Goal: Task Accomplishment & Management: Use online tool/utility

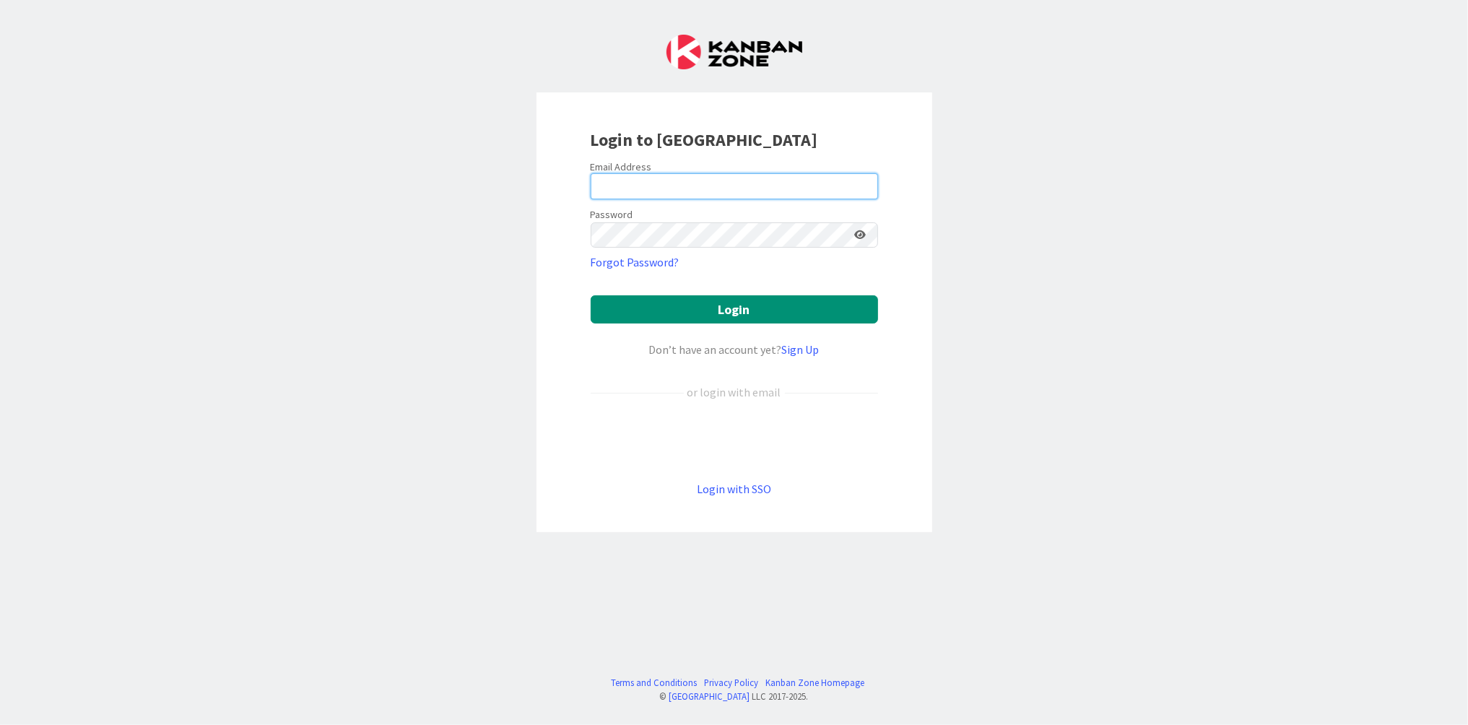
click at [614, 186] on input "email" at bounding box center [734, 186] width 287 height 26
type input "j"
click at [0, 724] on com-1password-button at bounding box center [0, 725] width 0 height 0
type input "[PERSON_NAME][EMAIL_ADDRESS][PERSON_NAME][DOMAIN_NAME]"
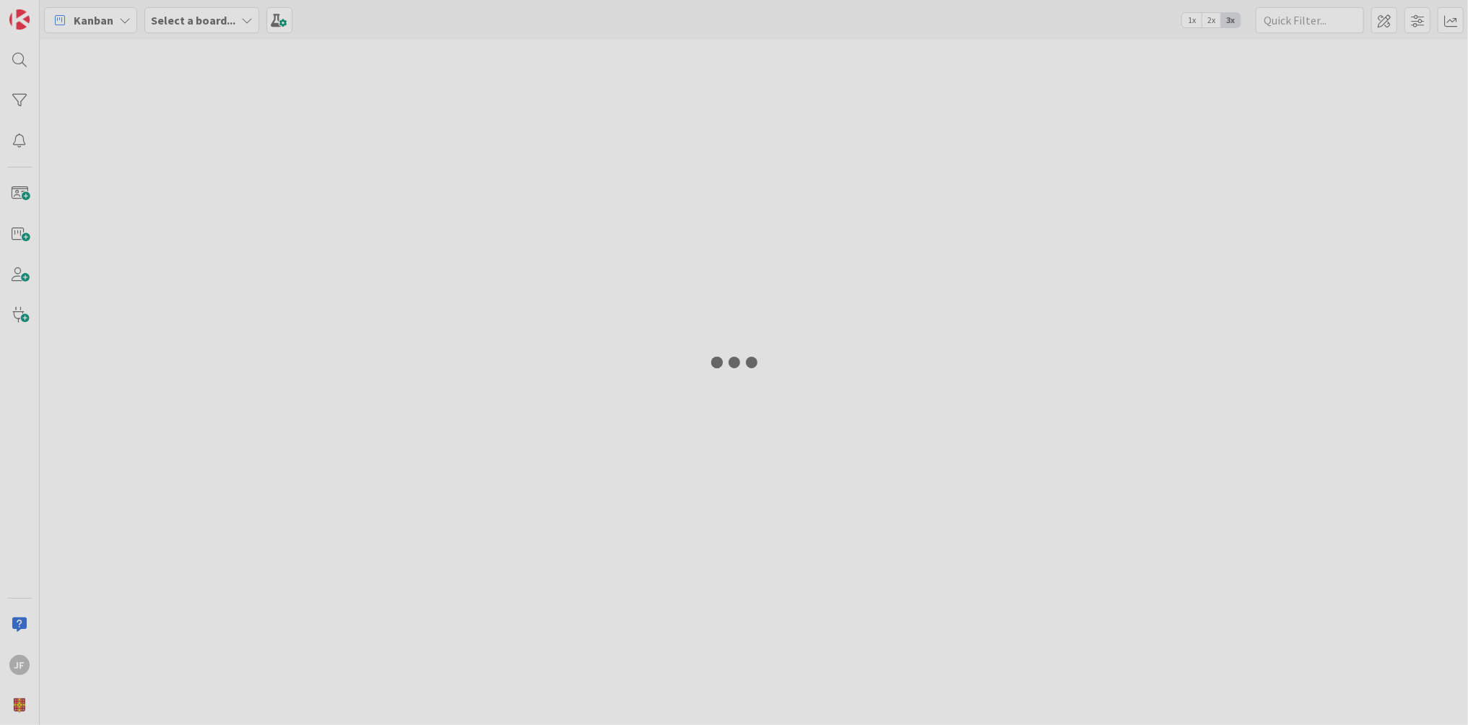
click at [759, 304] on div at bounding box center [734, 362] width 1468 height 725
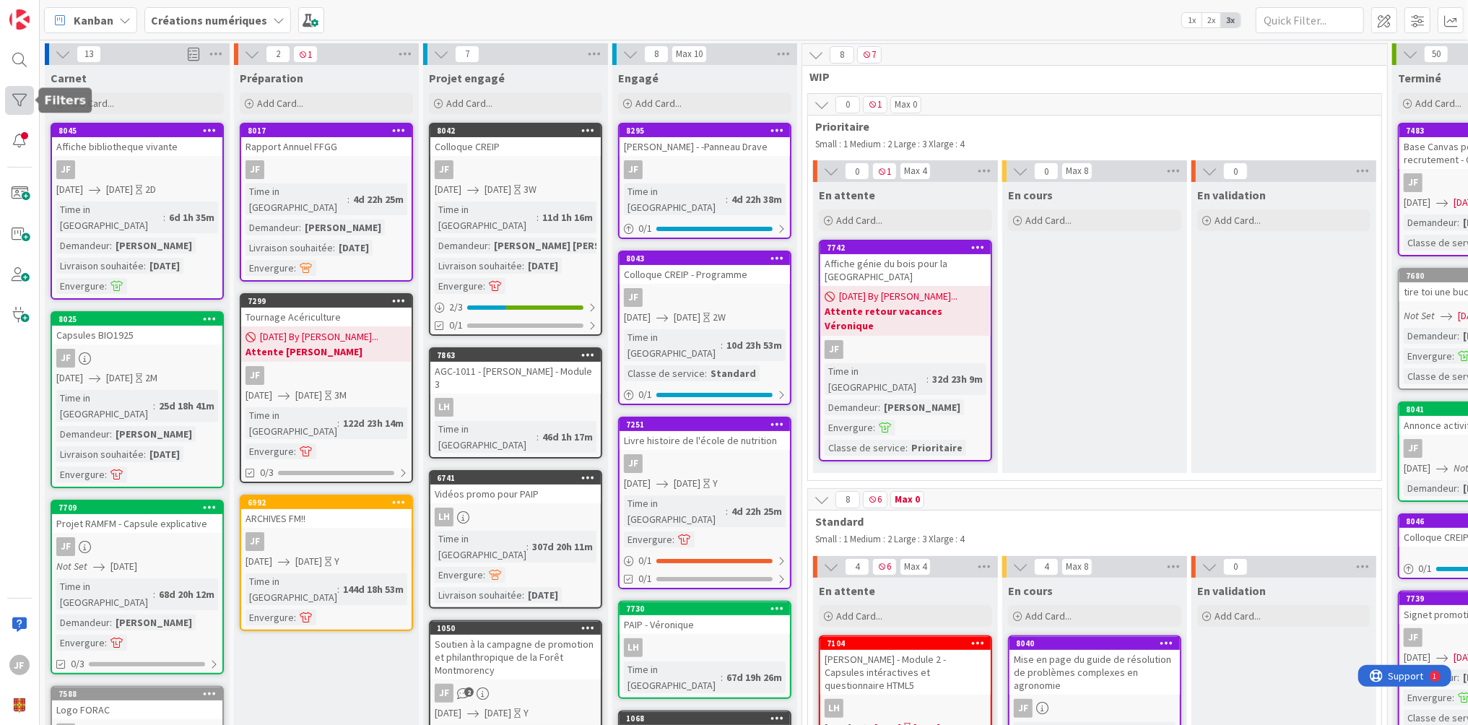
click at [27, 108] on div at bounding box center [19, 100] width 29 height 29
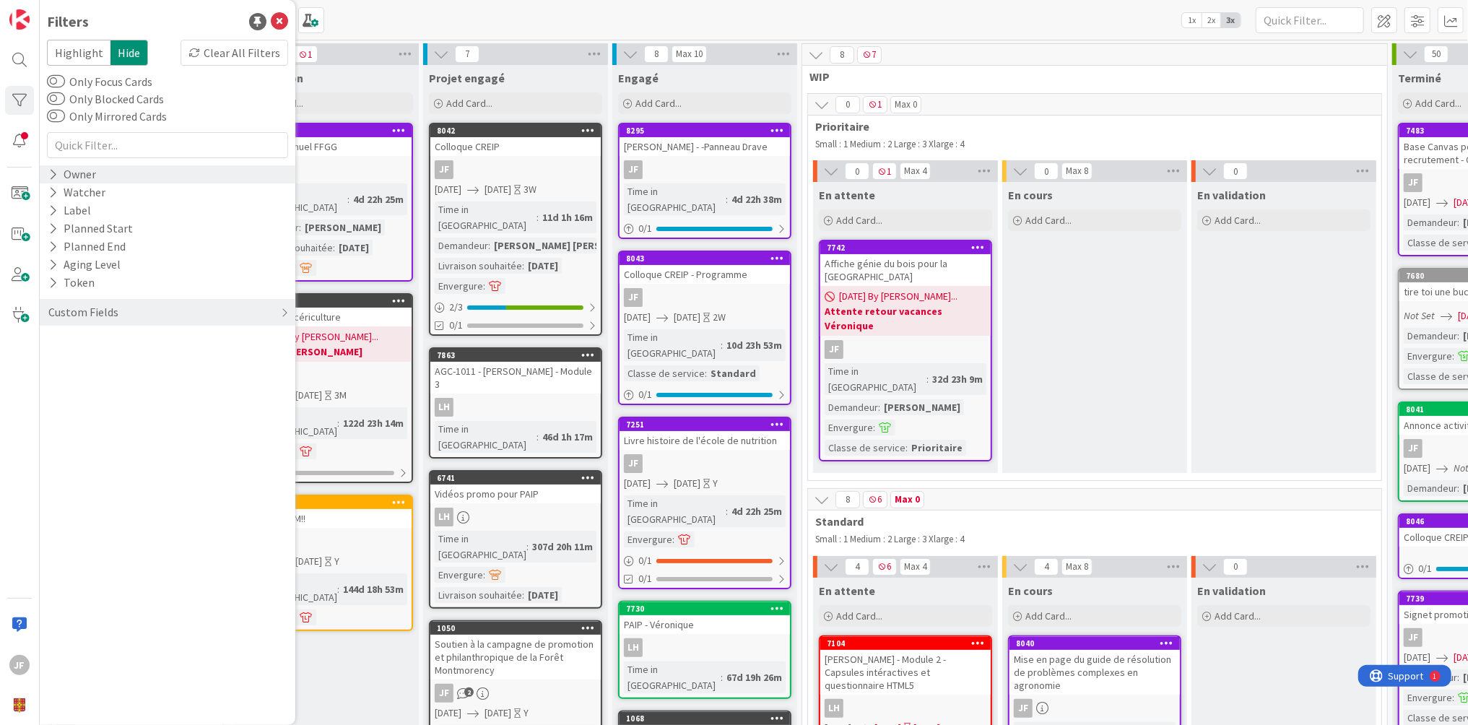
click at [62, 180] on div "Owner" at bounding box center [72, 174] width 51 height 18
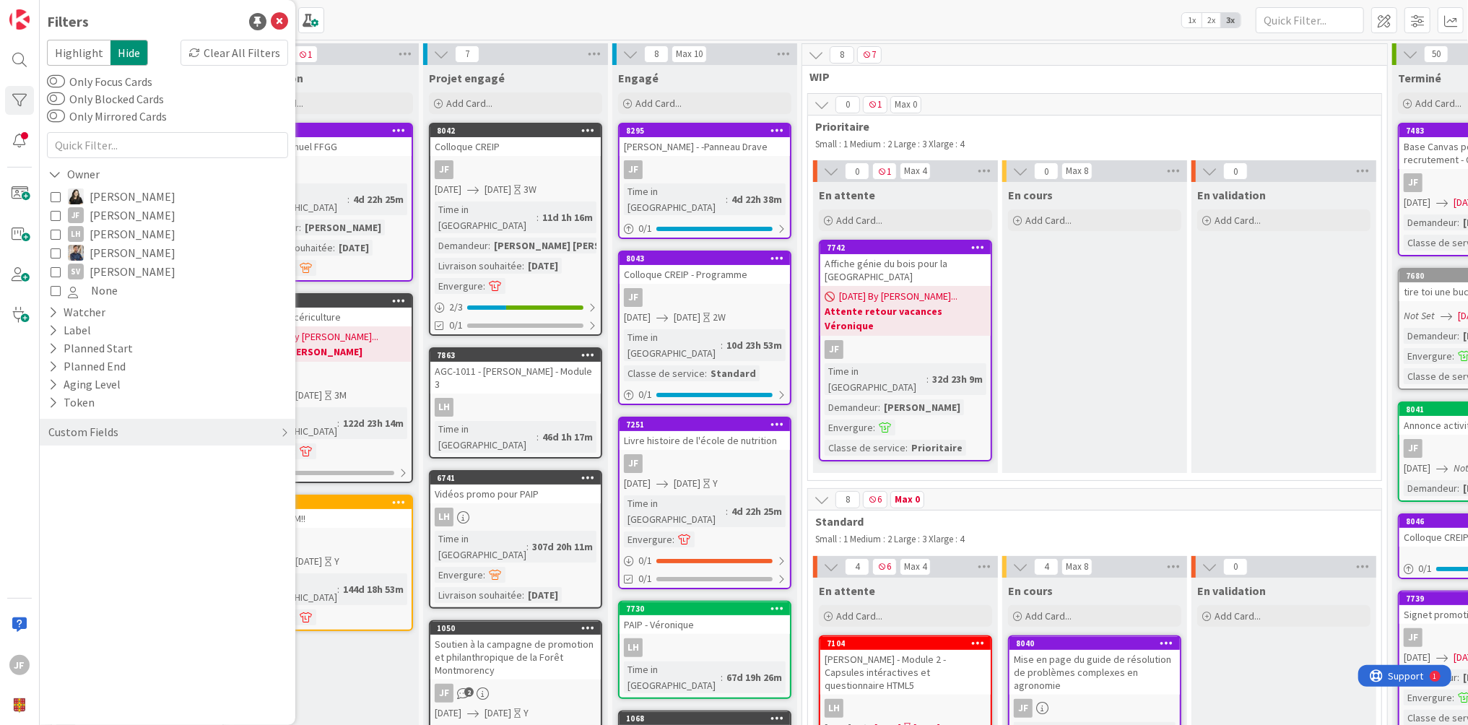
click at [108, 293] on span "None" at bounding box center [104, 290] width 27 height 19
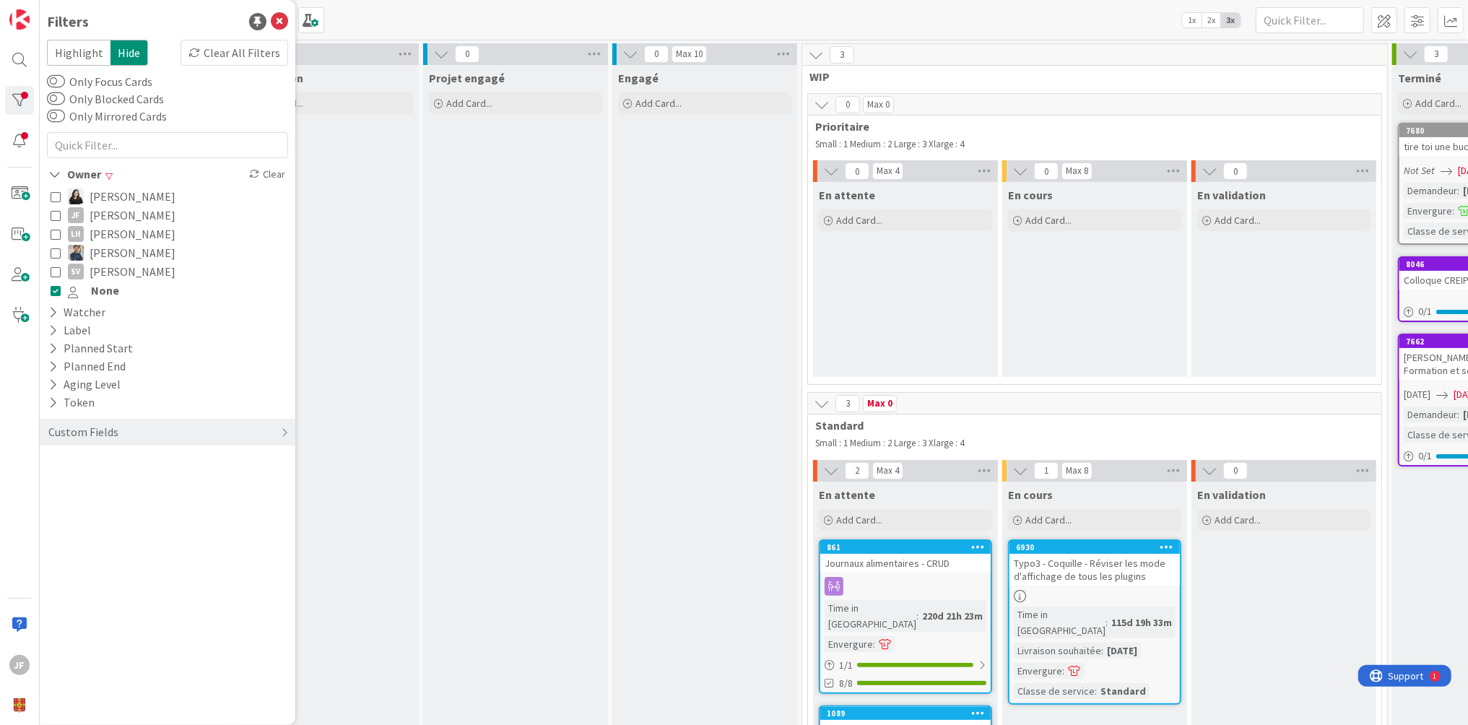
click at [111, 215] on span "[PERSON_NAME]" at bounding box center [133, 215] width 86 height 19
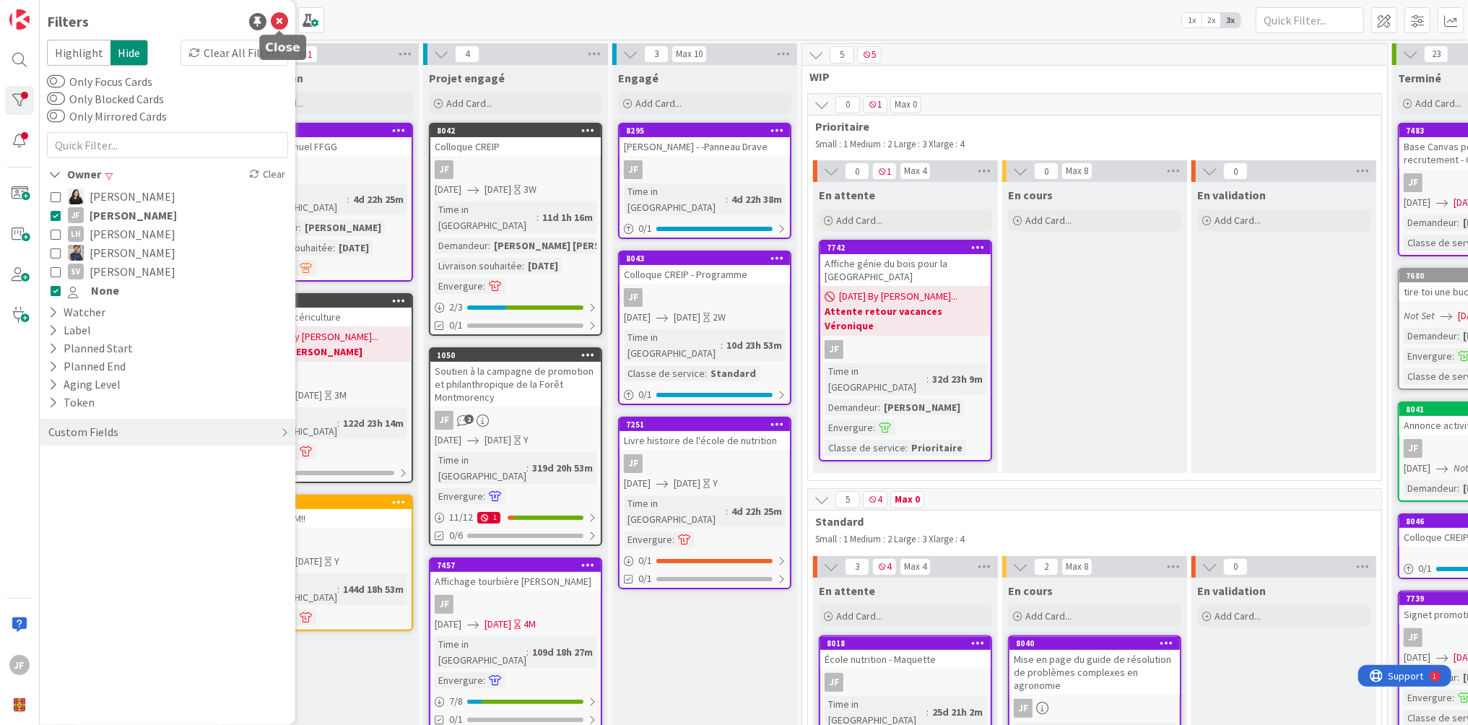
click at [276, 17] on icon at bounding box center [279, 21] width 17 height 17
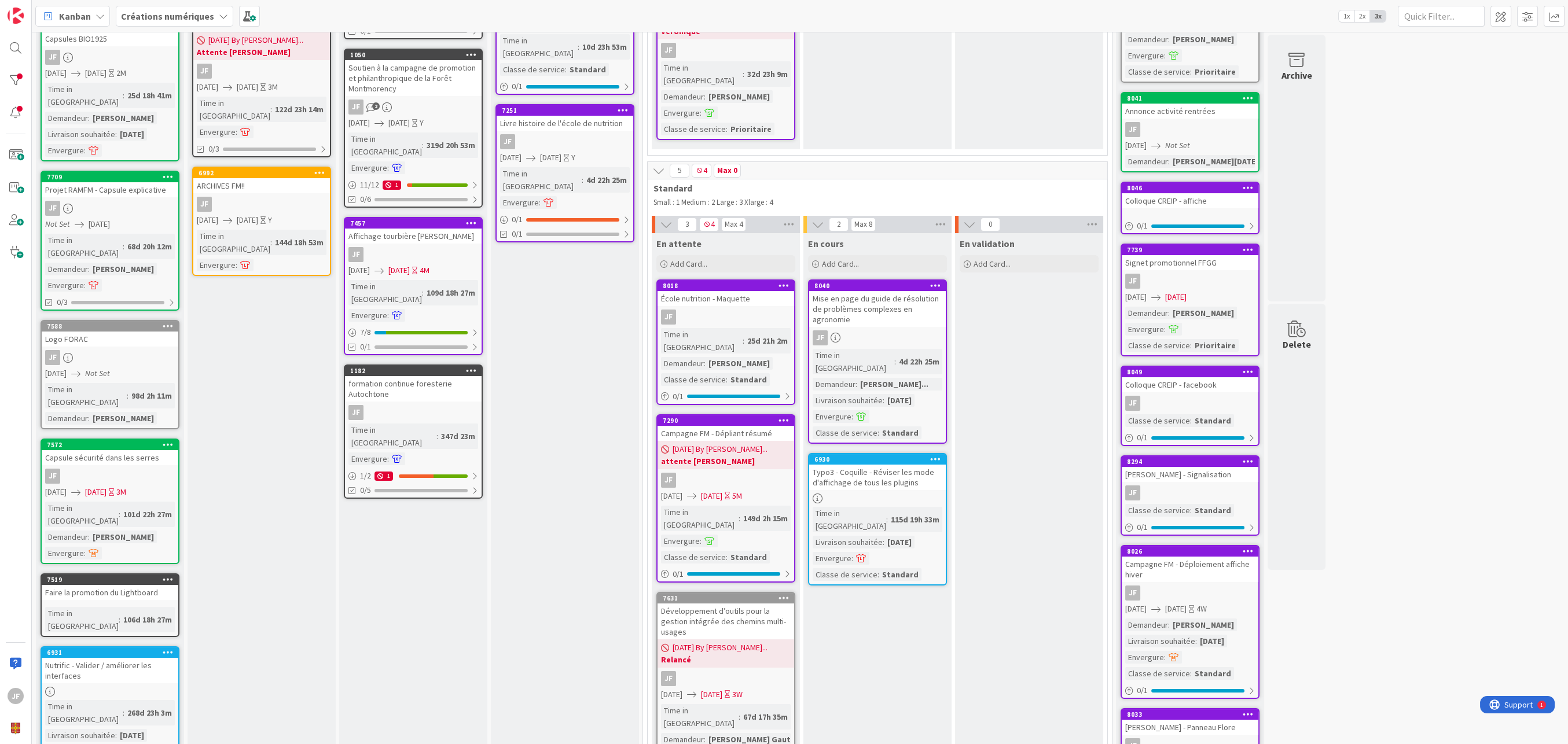
scroll to position [257, 0]
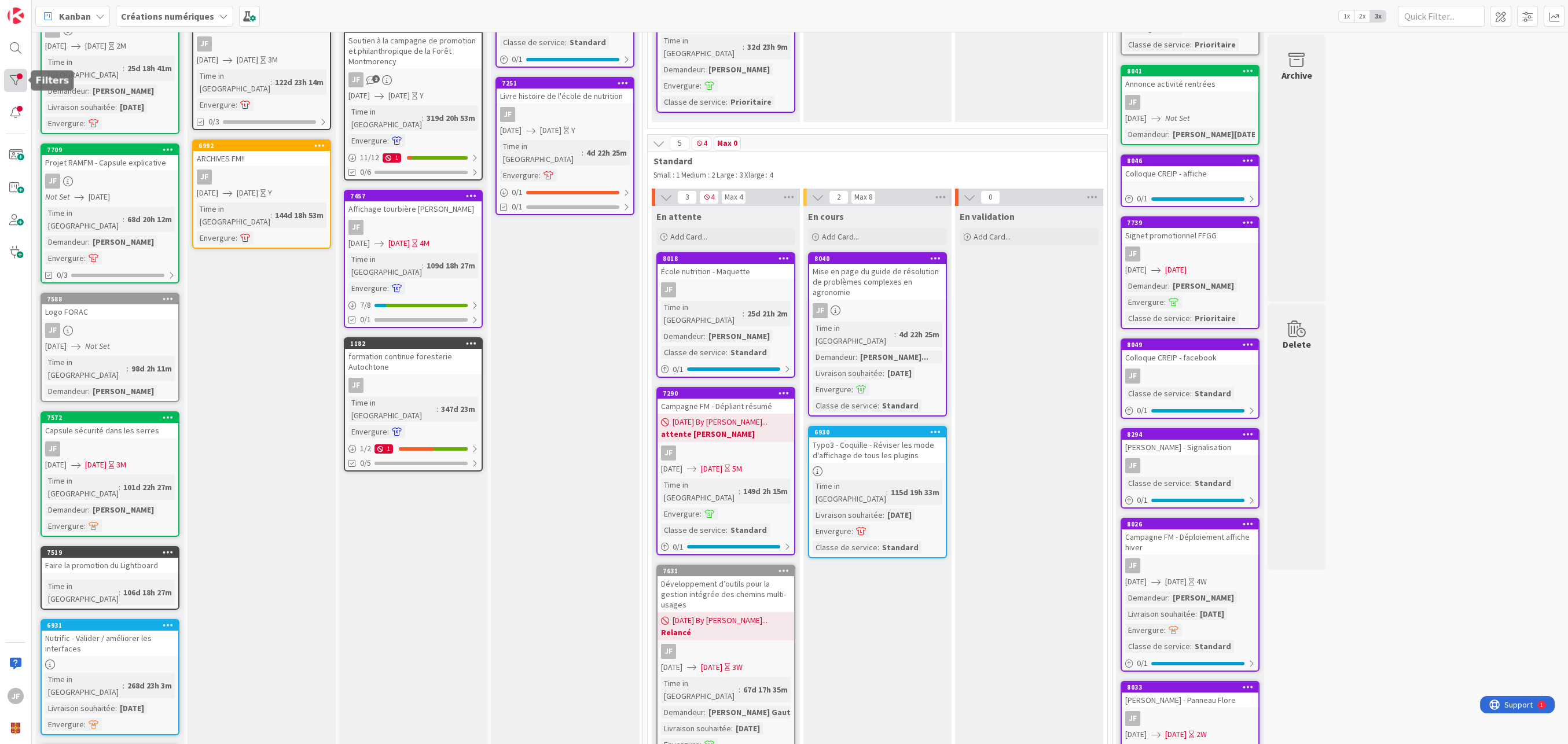
click at [20, 76] on div at bounding box center [15, 80] width 23 height 23
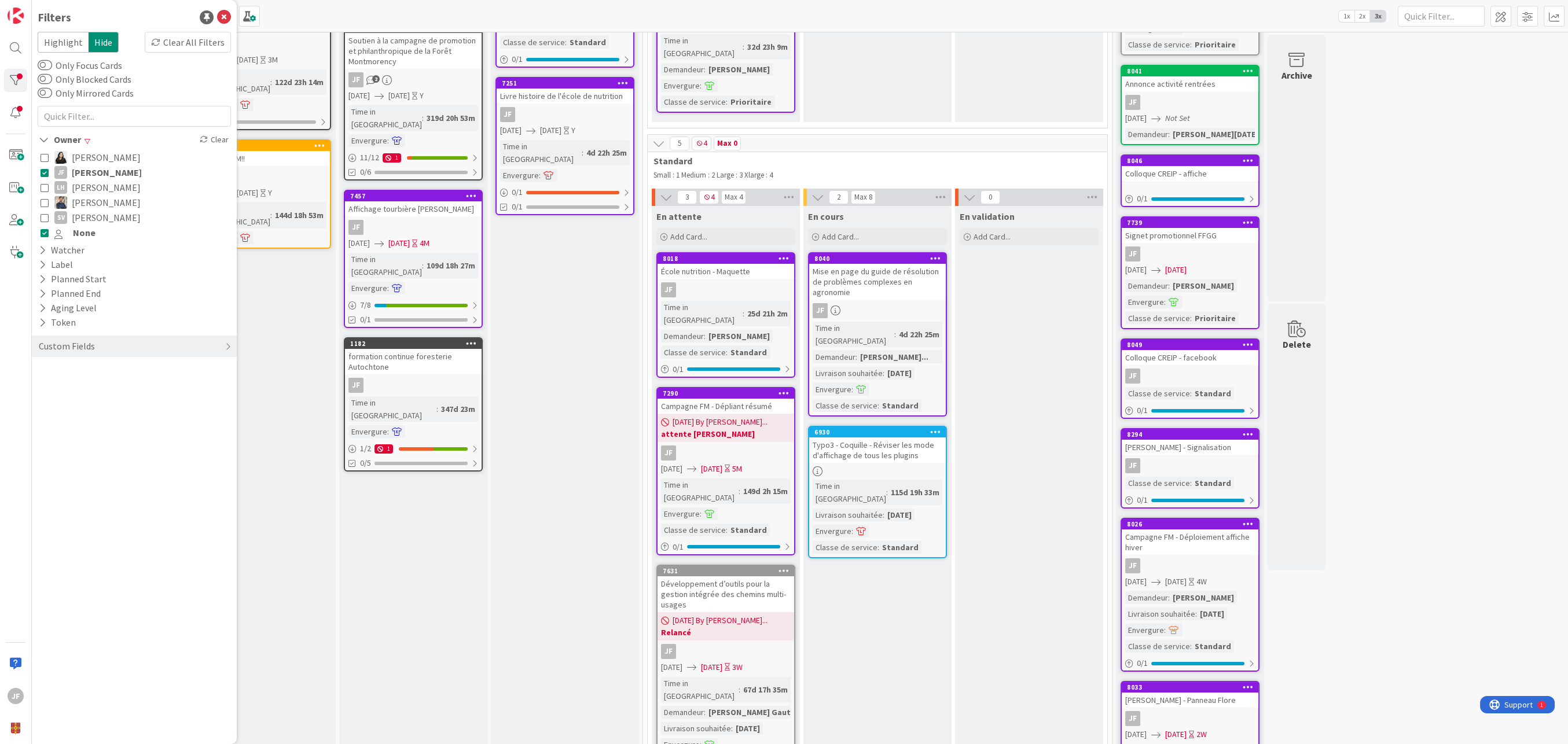
click at [49, 228] on button "None" at bounding box center [135, 232] width 187 height 15
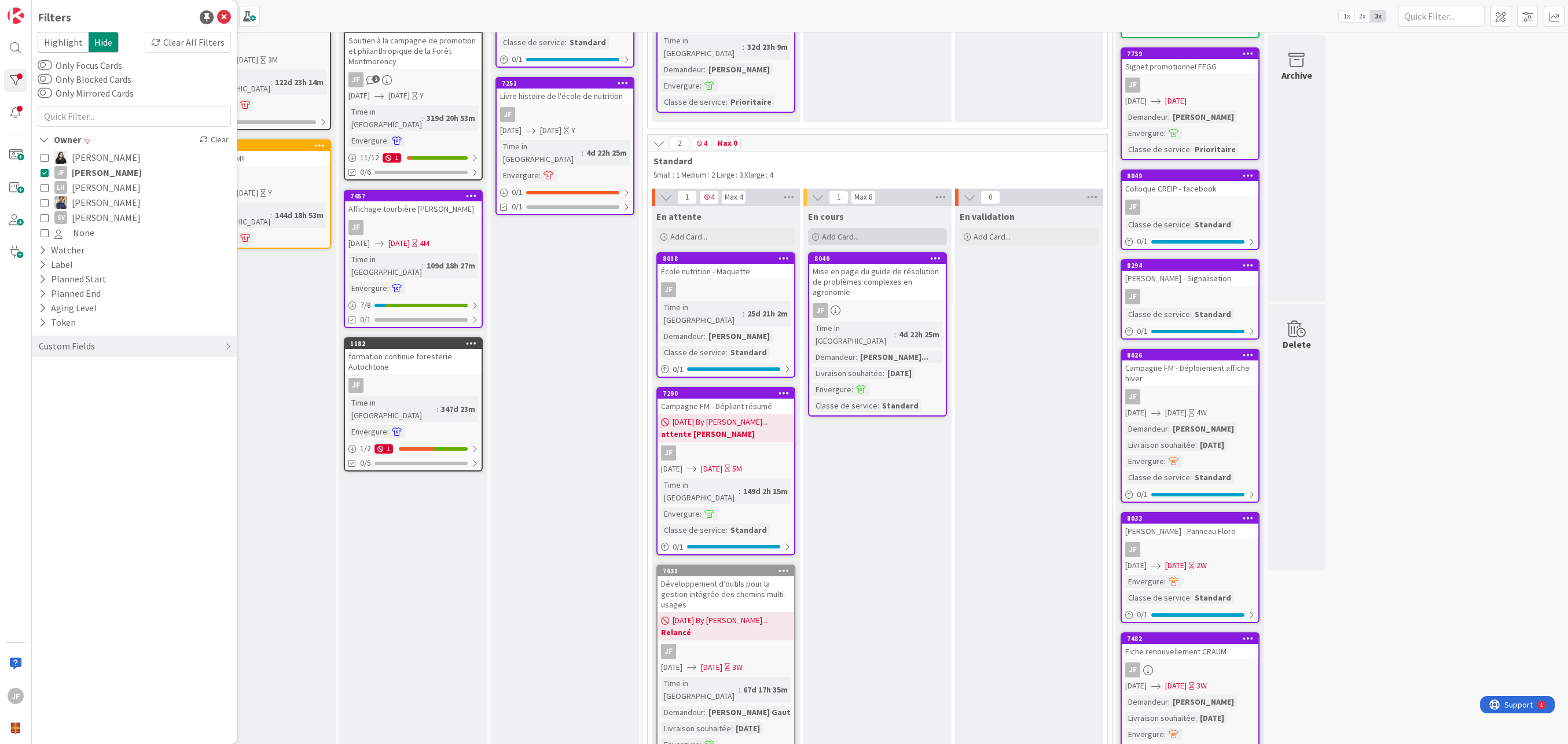
click at [865, 228] on div "Add Card..." at bounding box center [877, 237] width 139 height 18
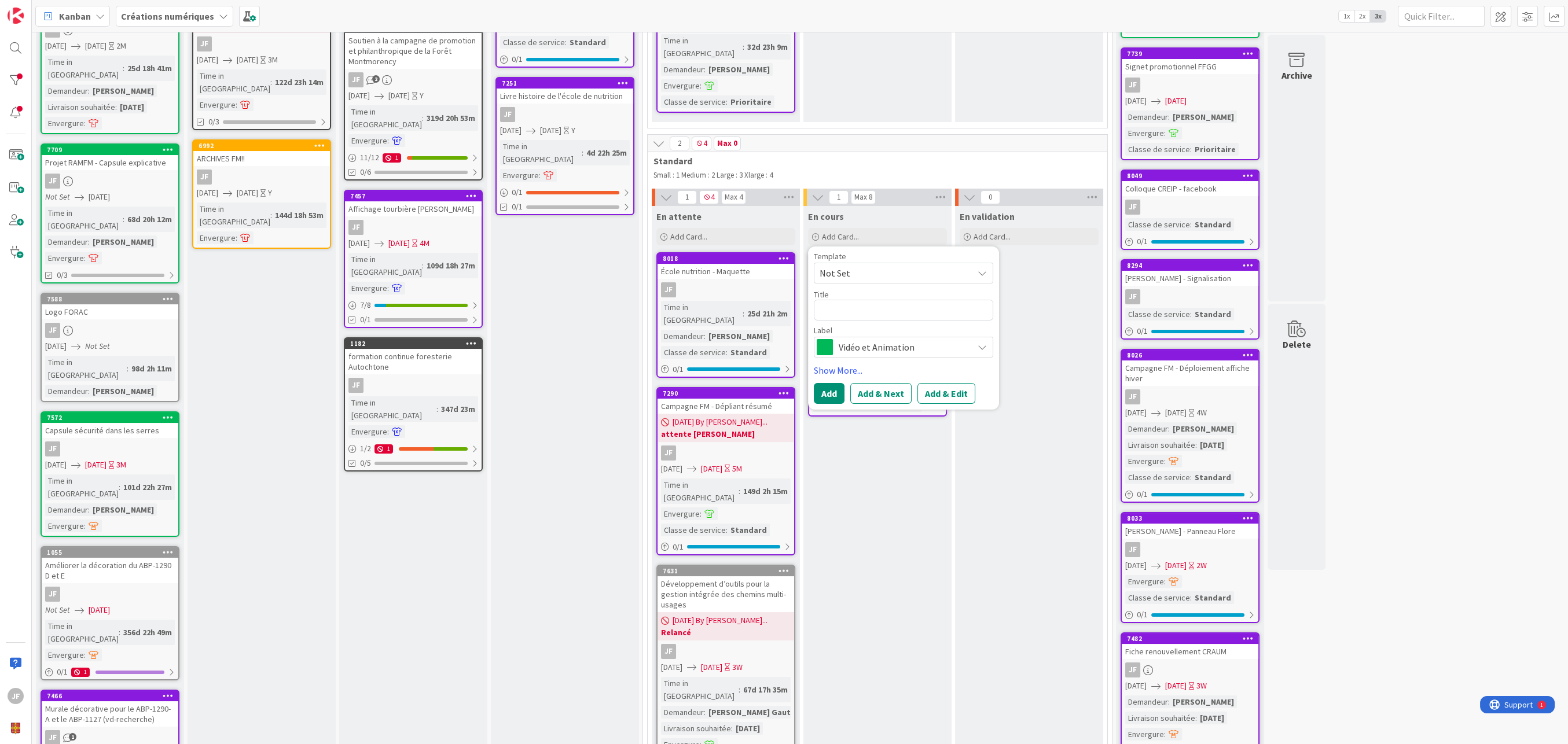
click at [878, 339] on span "Vidéo et Animation" at bounding box center [903, 347] width 128 height 16
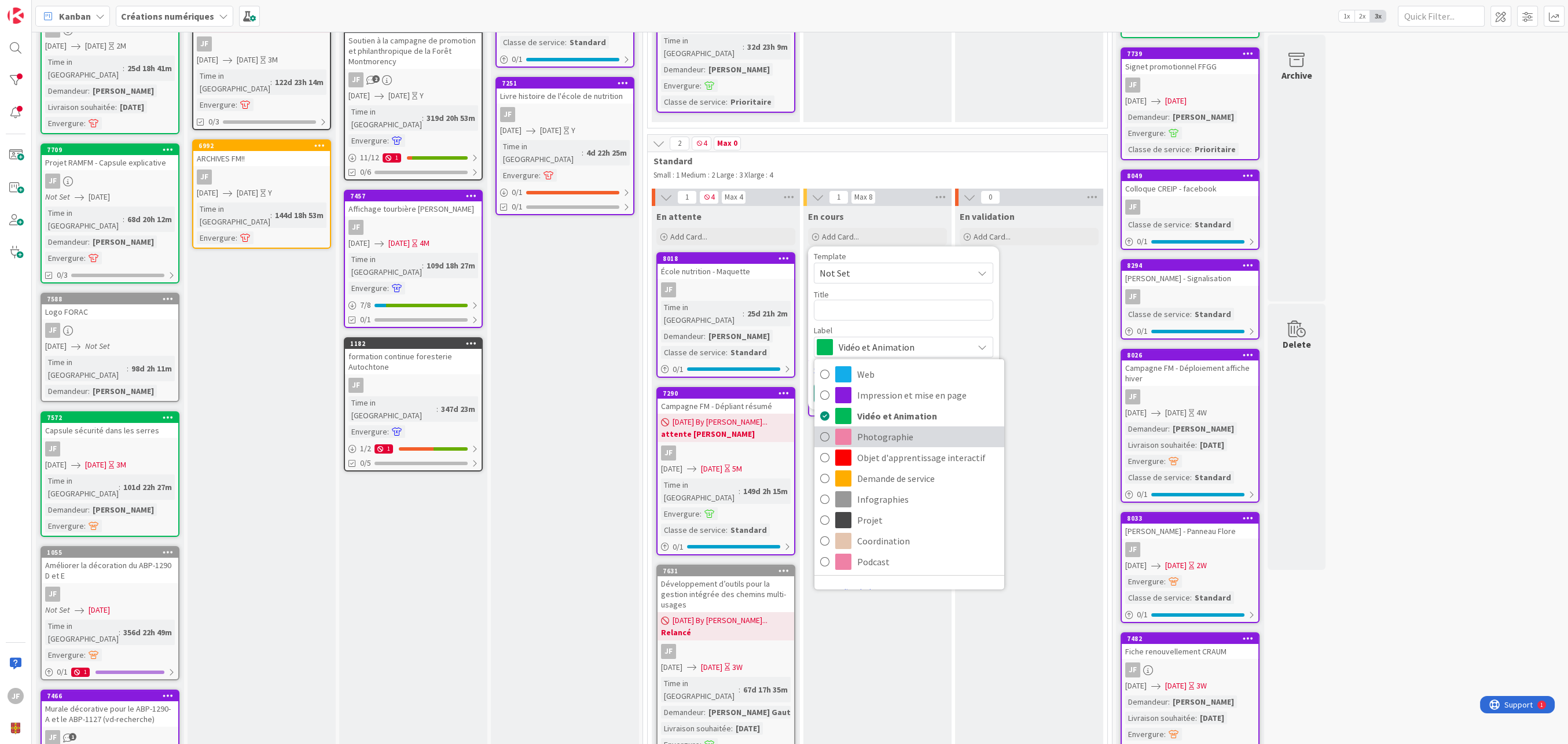
click at [877, 428] on span "Photographie" at bounding box center [928, 436] width 141 height 18
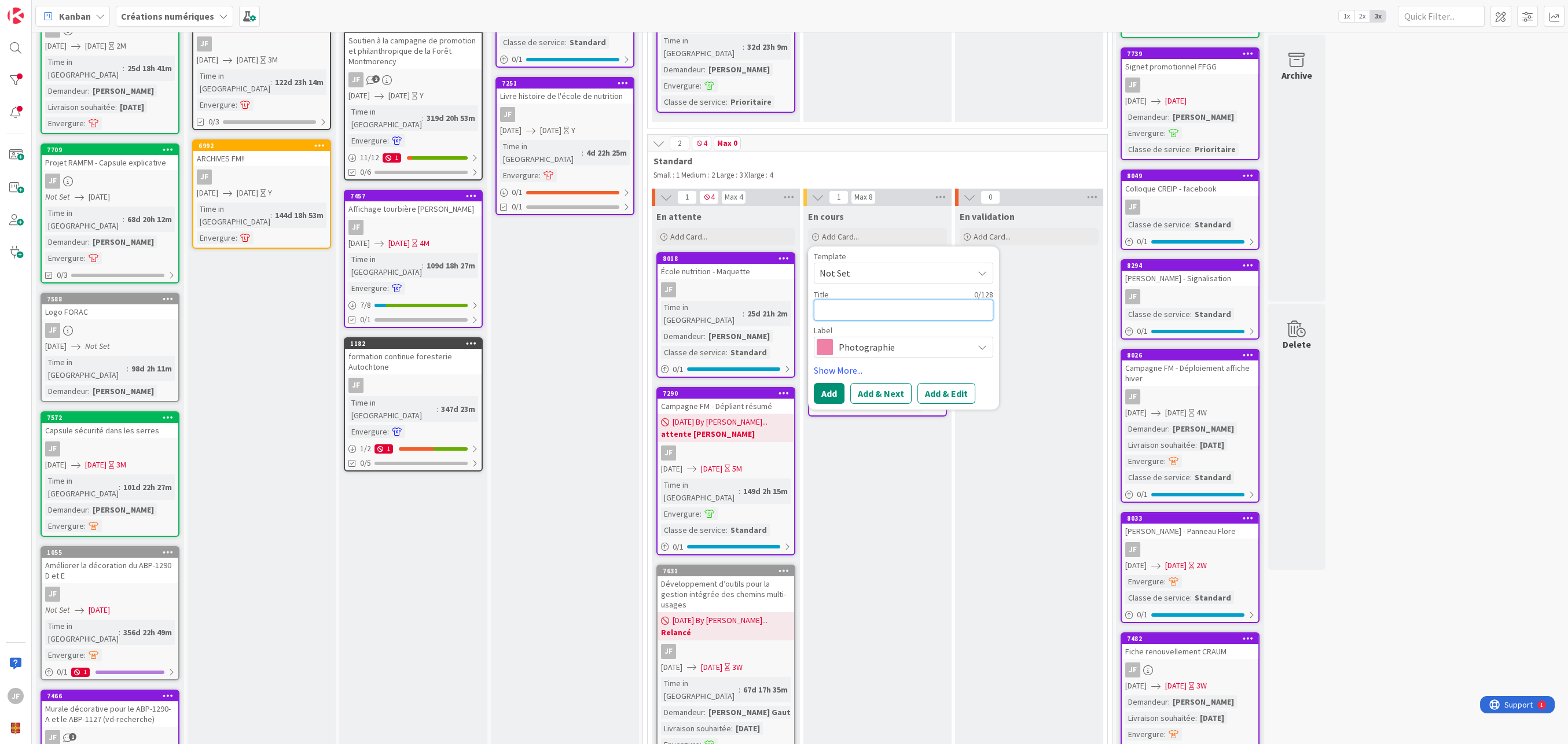
click at [845, 299] on textarea at bounding box center [904, 309] width 179 height 21
type textarea "x"
type textarea "P"
type textarea "x"
type textarea "Pr"
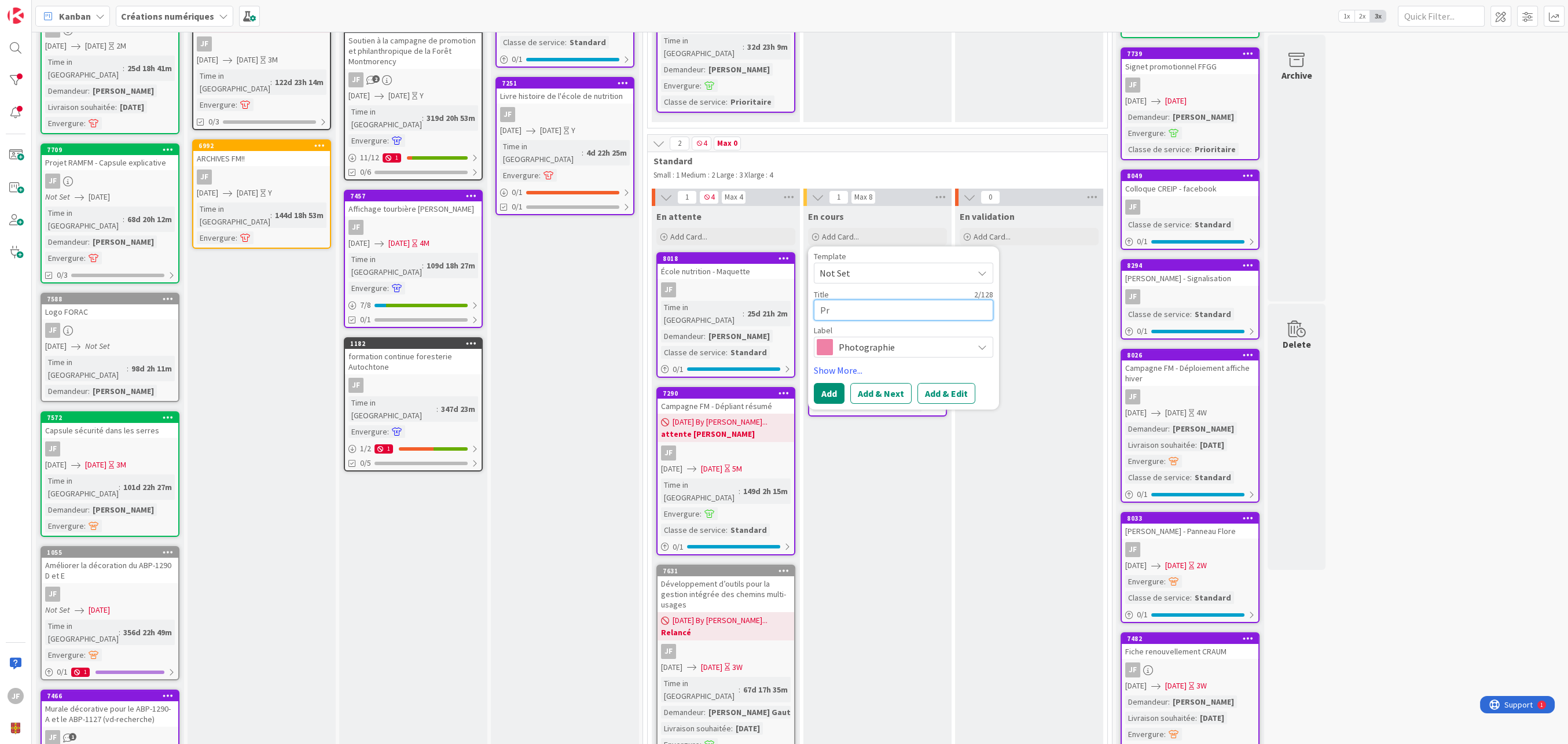
type textarea "x"
type textarea "Pri"
type textarea "x"
type textarea "Pris"
type textarea "x"
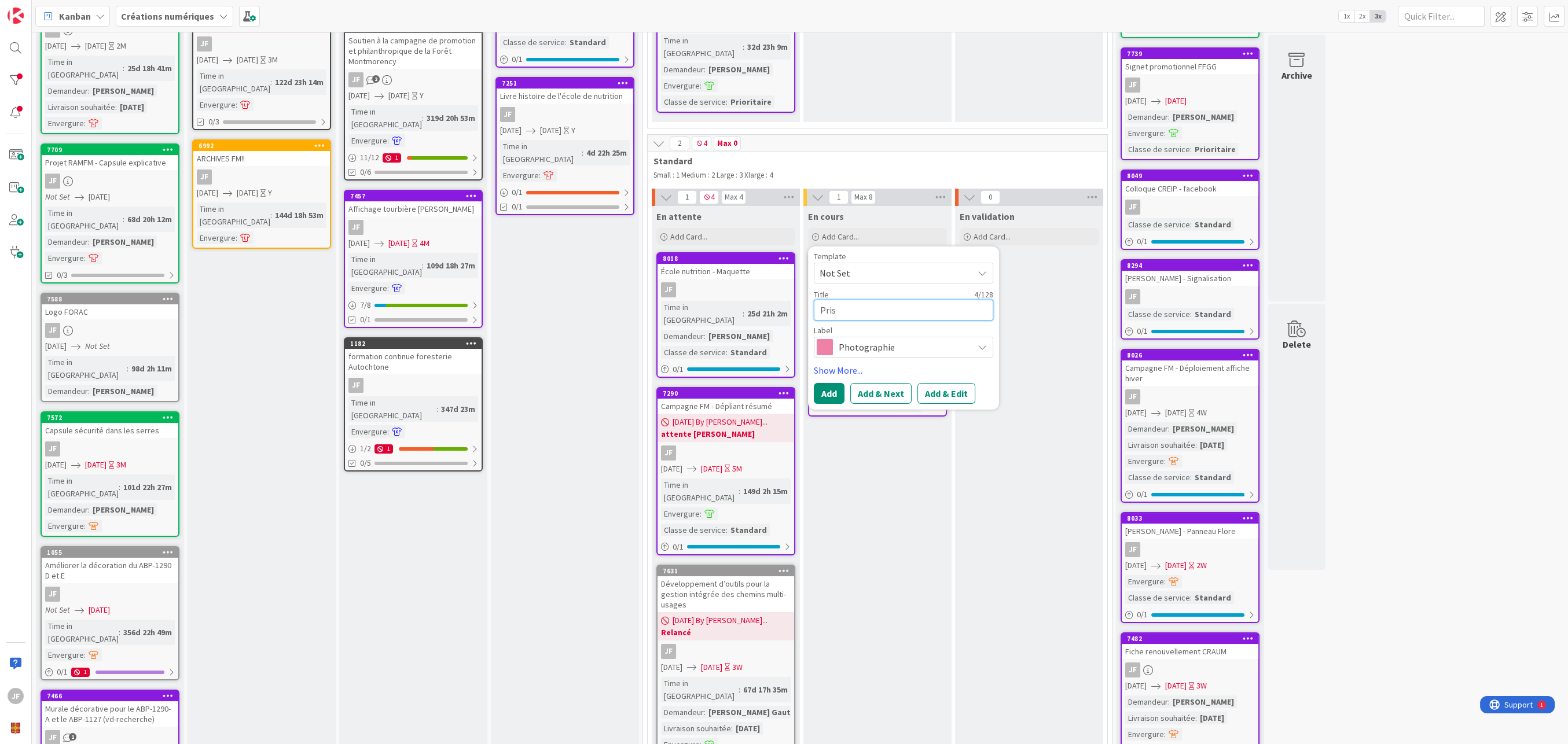
type textarea "Prise"
type textarea "x"
type textarea "Prise"
type textarea "x"
type textarea "Prise d"
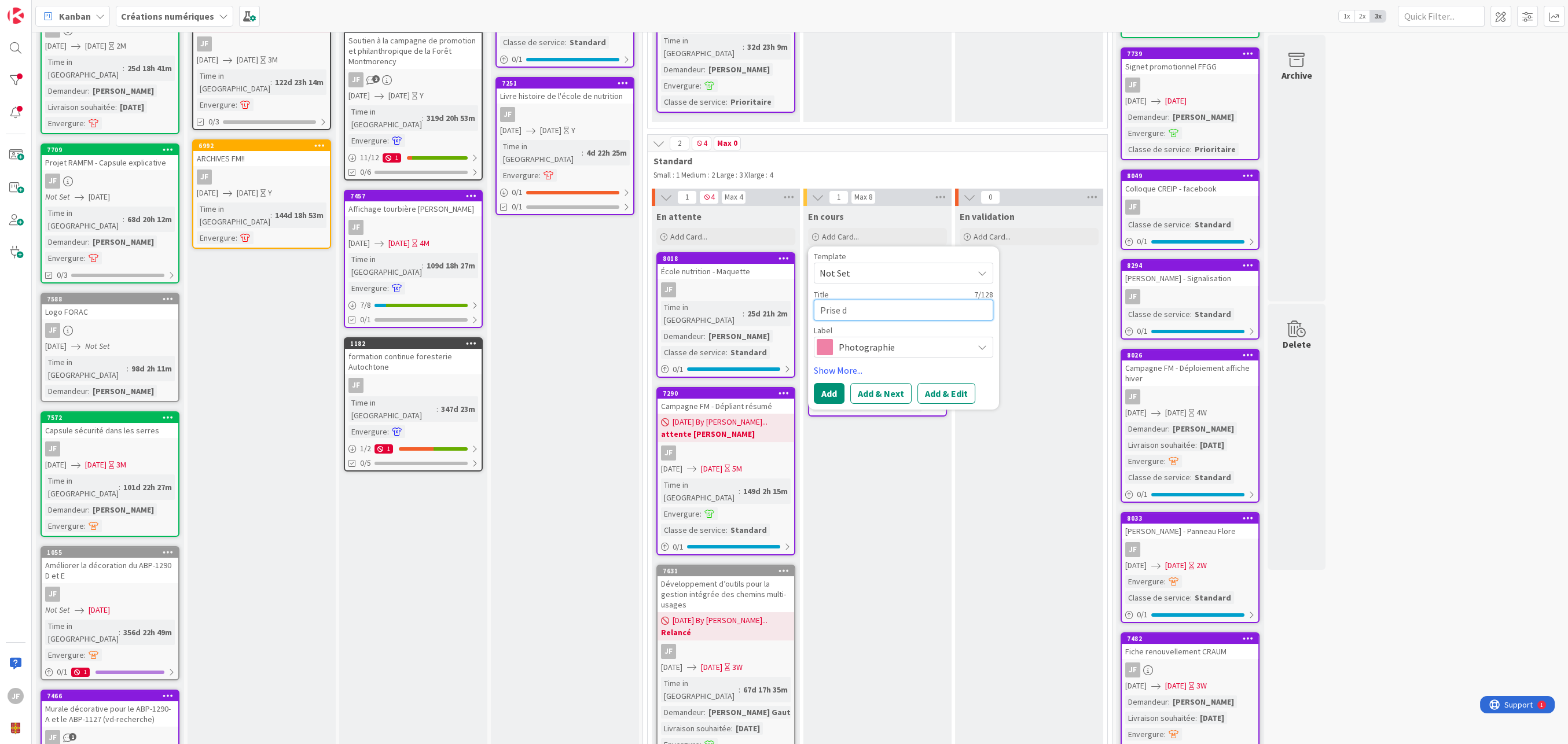
type textarea "x"
type textarea "Prise de"
type textarea "x"
type textarea "Prise de"
type textarea "x"
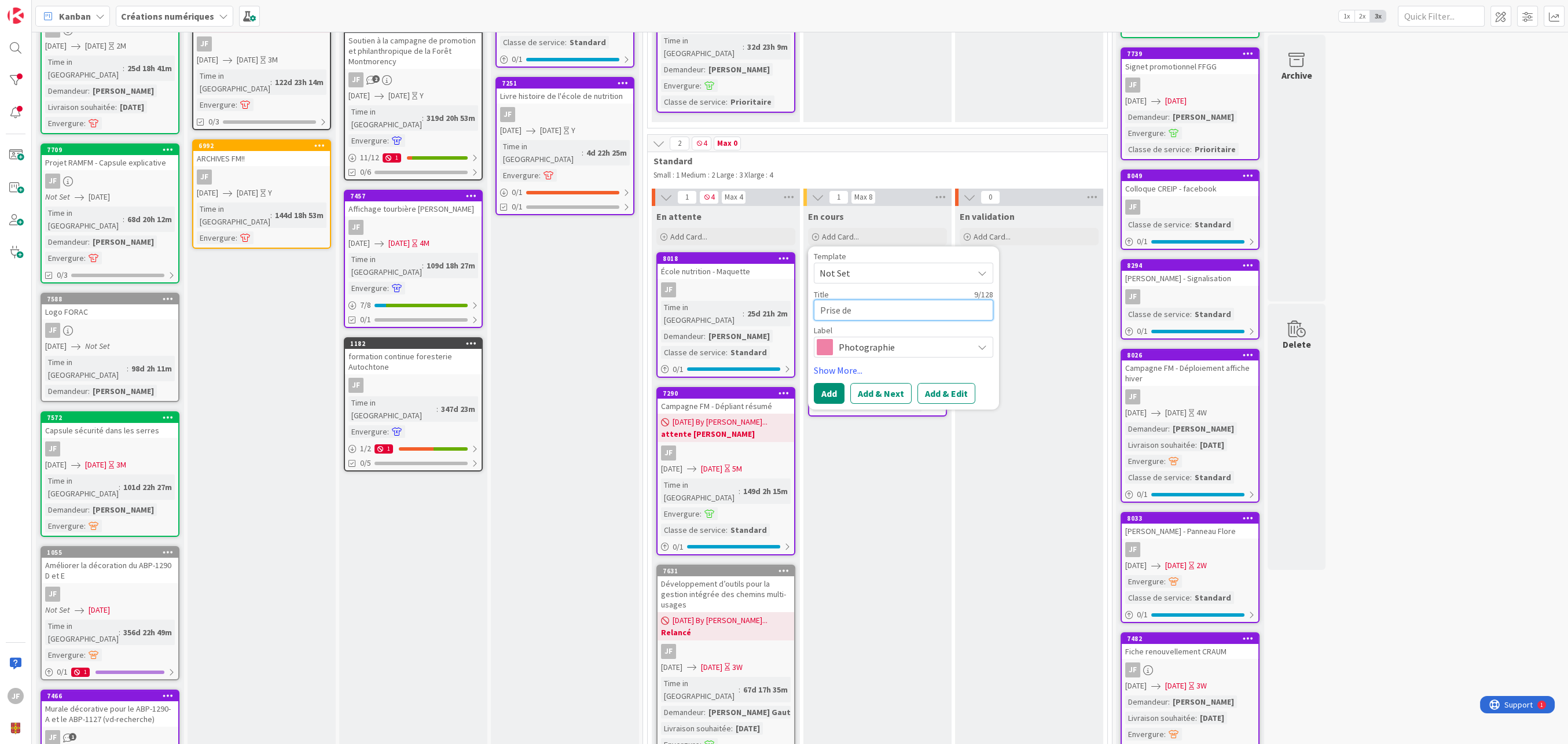
type textarea "Prise de p"
type textarea "x"
type textarea "Prise de ph"
type textarea "x"
type textarea "Prise de pho"
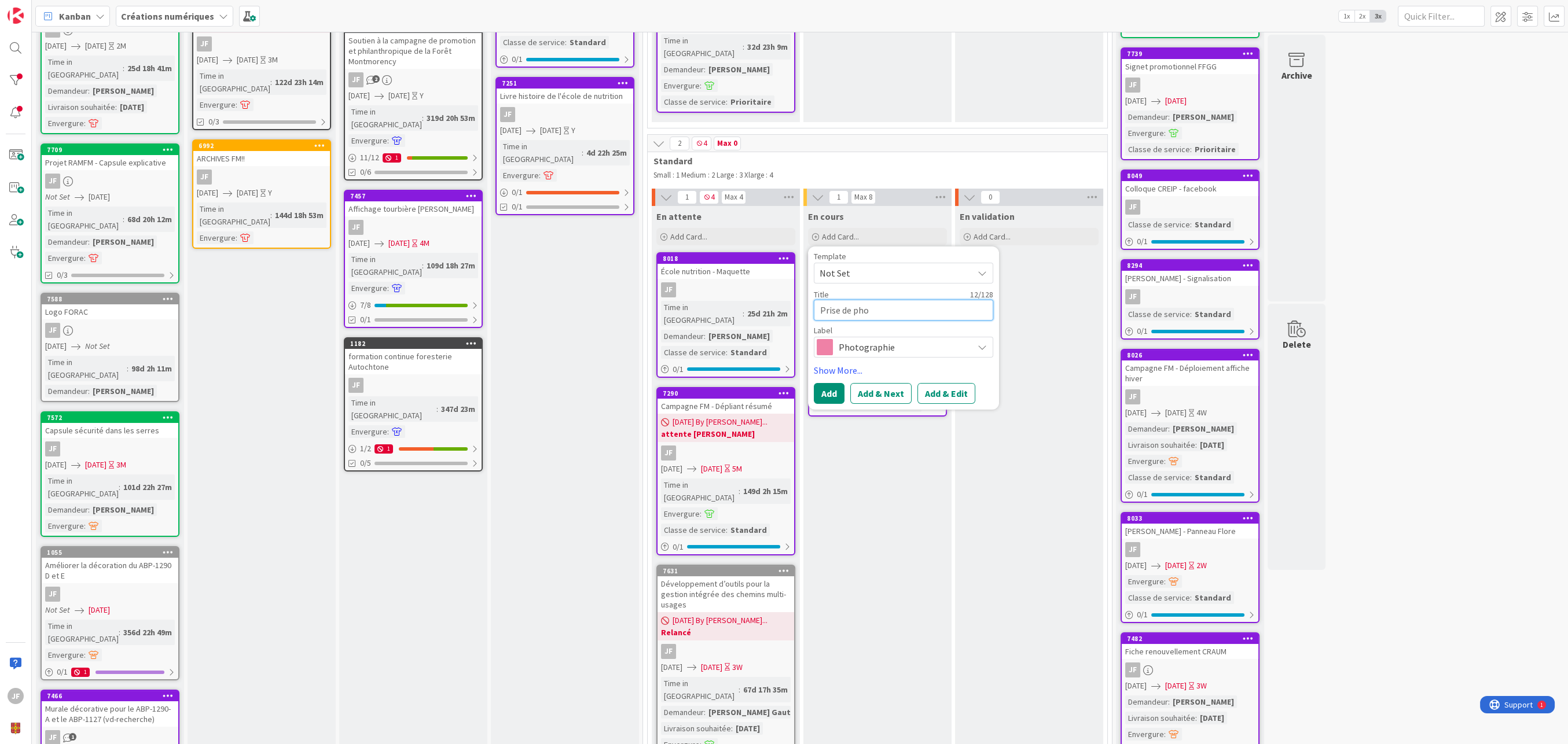
type textarea "x"
type textarea "Prise de phot"
type textarea "x"
type textarea "Prise de photo"
type textarea "x"
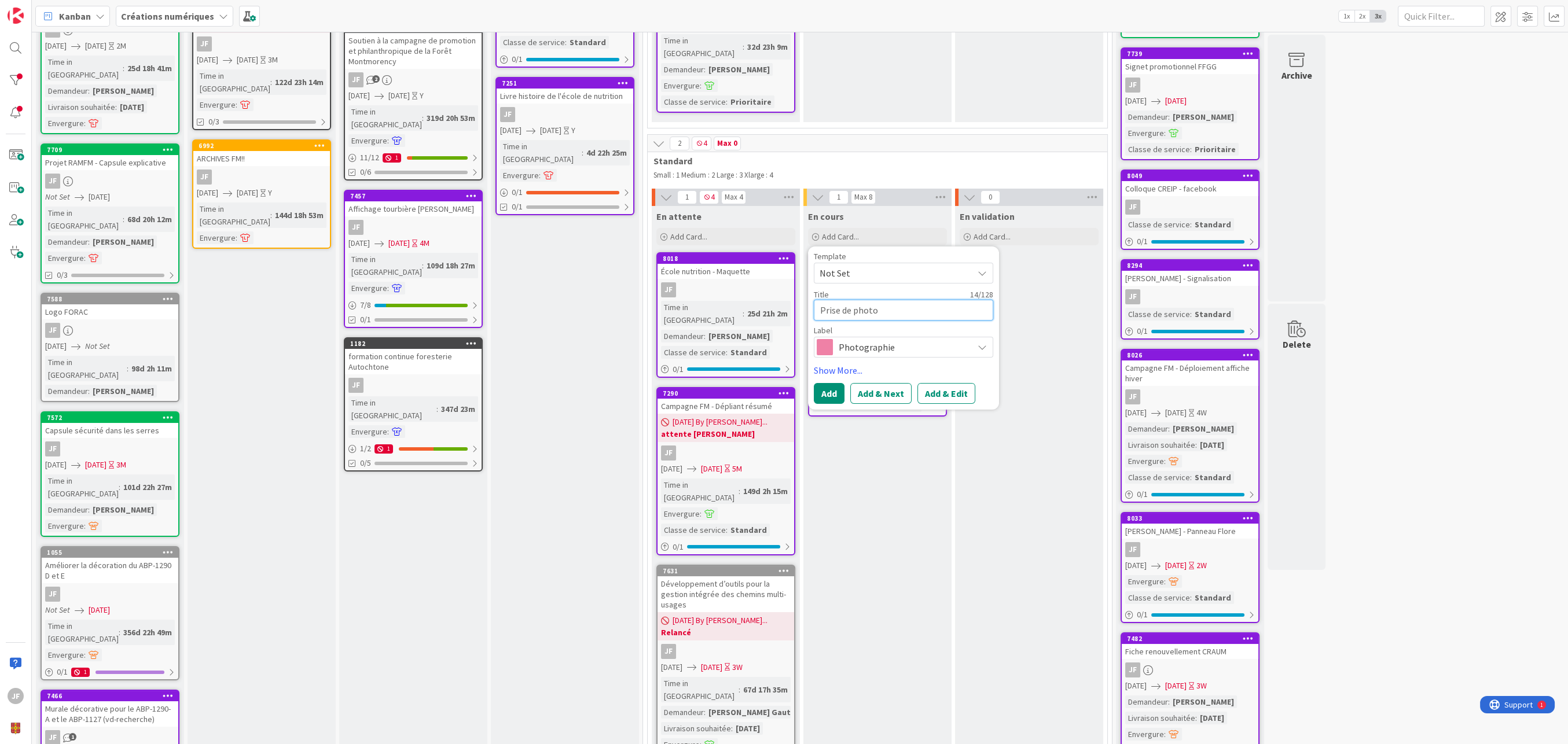
type textarea "Prise de photos"
type textarea "x"
type textarea "Prise de photos"
type textarea "x"
type textarea "Prise de photos i"
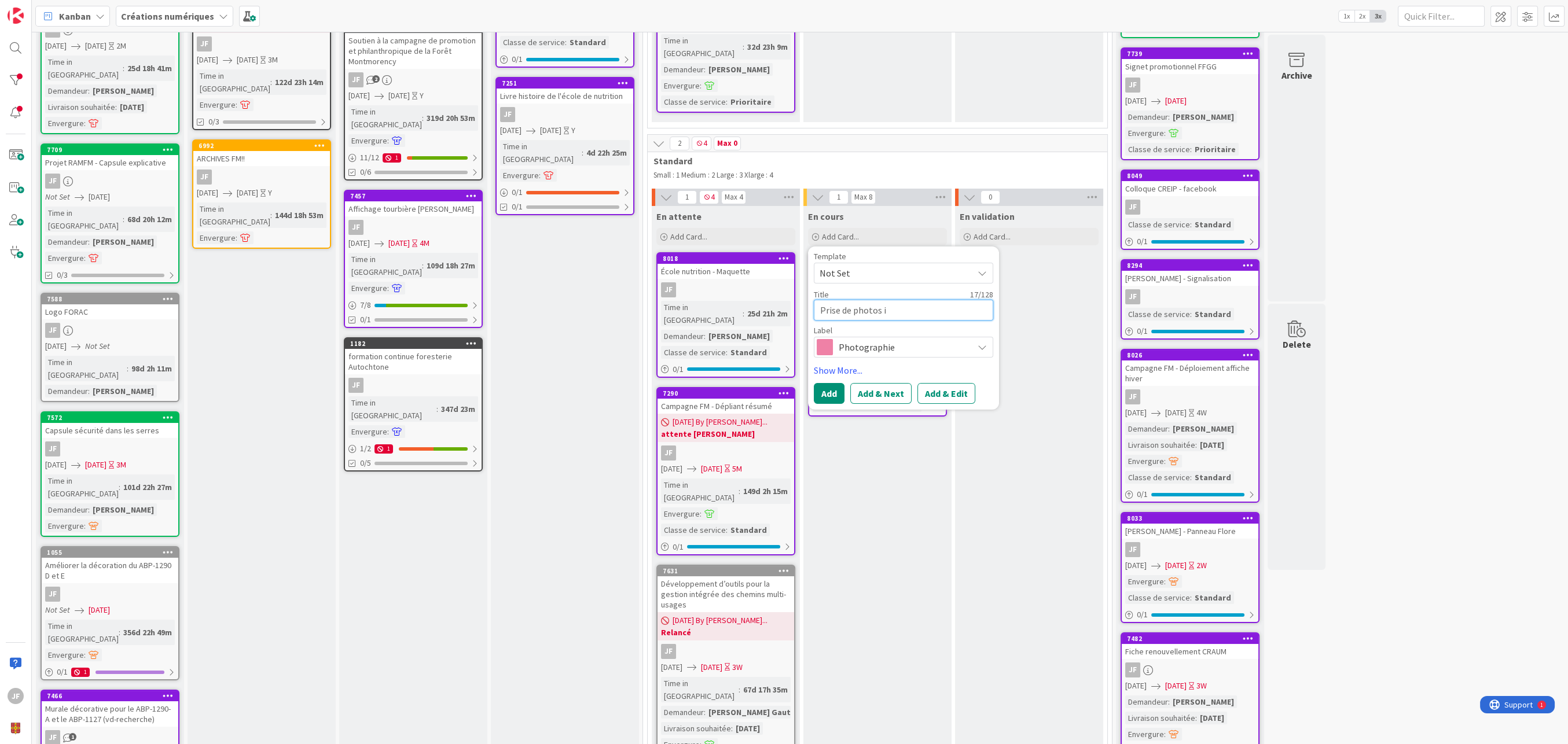
type textarea "x"
type textarea "Prise de photos in"
type textarea "x"
type textarea "Prise de photos inn"
type textarea "x"
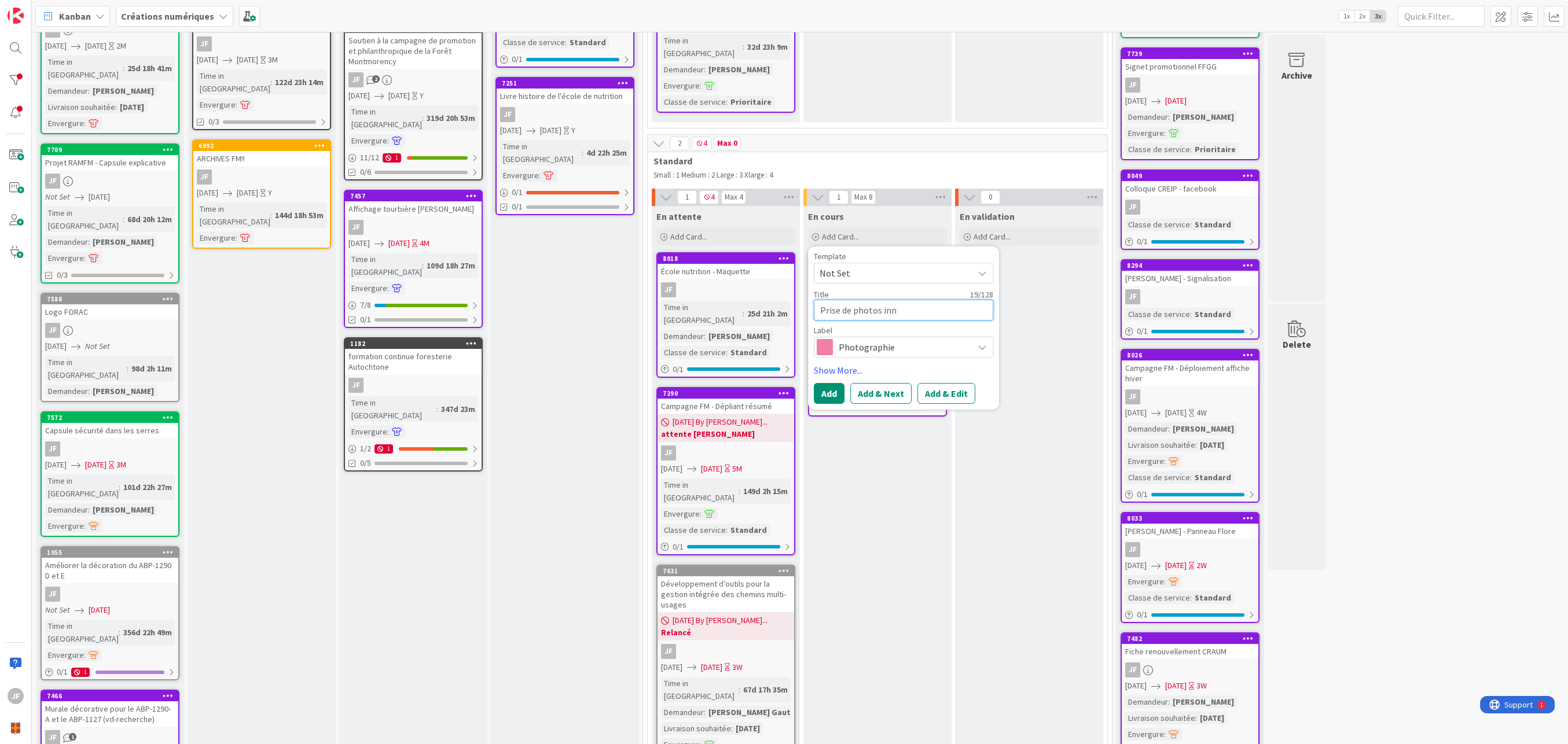
type textarea "Prise de photos [PERSON_NAME]"
type textarea "x"
type textarea "Prise de photos innau"
type textarea "x"
type textarea "Prise de photos innaug"
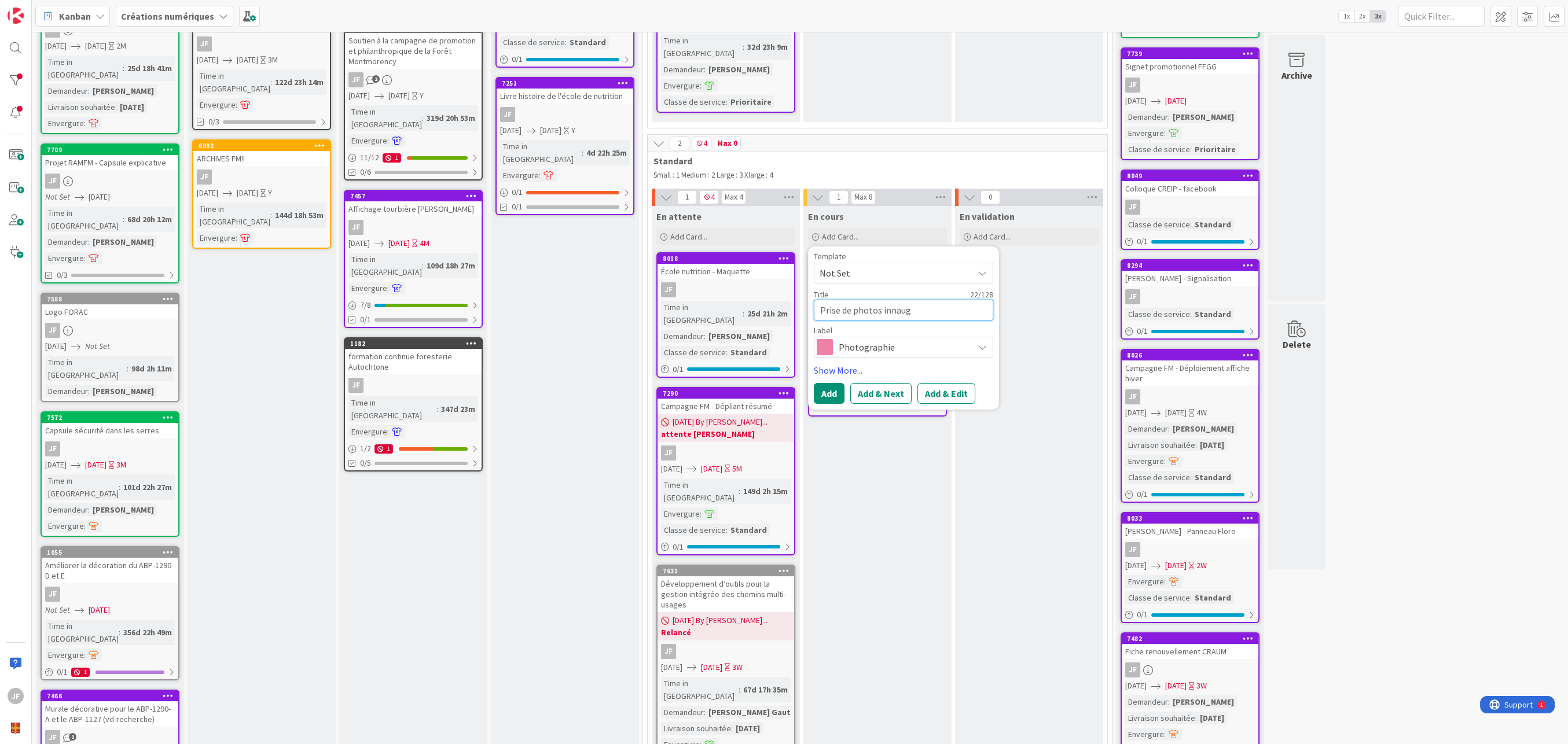
type textarea "x"
type textarea "Prise de photos innaugu"
type textarea "x"
type textarea "Prise de photos innaugur"
type textarea "x"
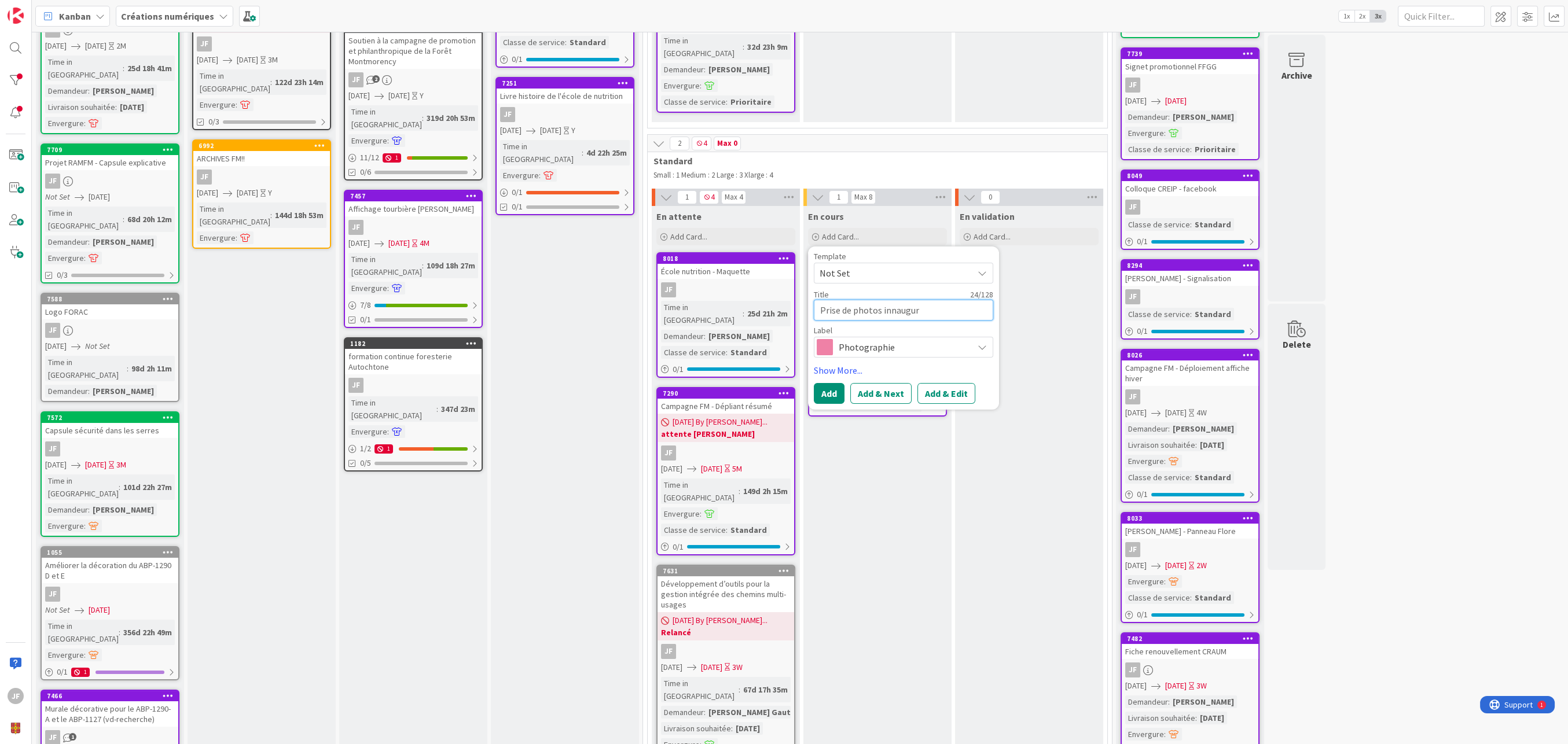
type textarea "Prise de photos innaugura"
type textarea "x"
type textarea "Prise de photos innaugurat"
type textarea "x"
type textarea "Prise de photos innaugurati"
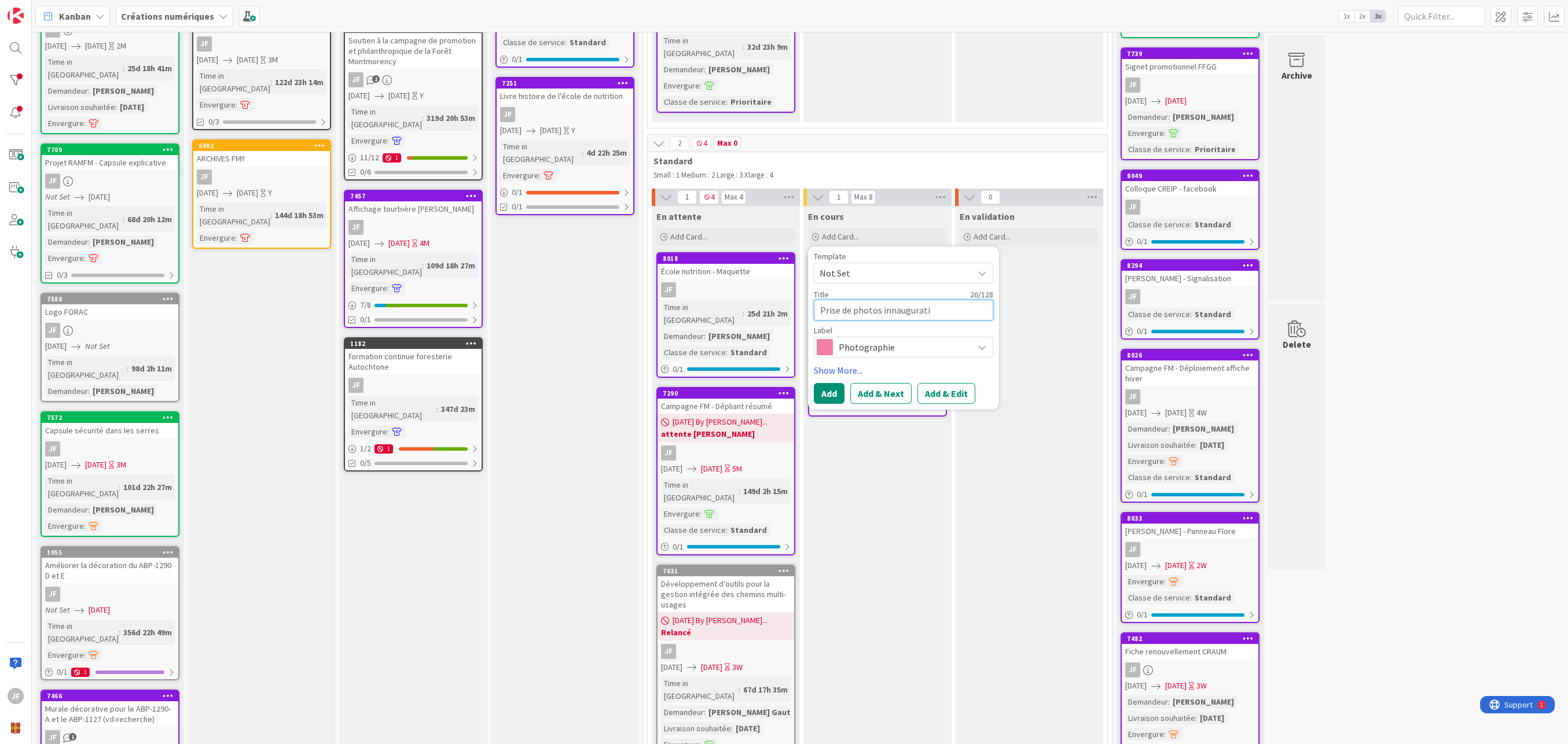
type textarea "x"
type textarea "Prise de photos innauguratio"
type textarea "x"
type textarea "Prise de photos innauguration"
type textarea "x"
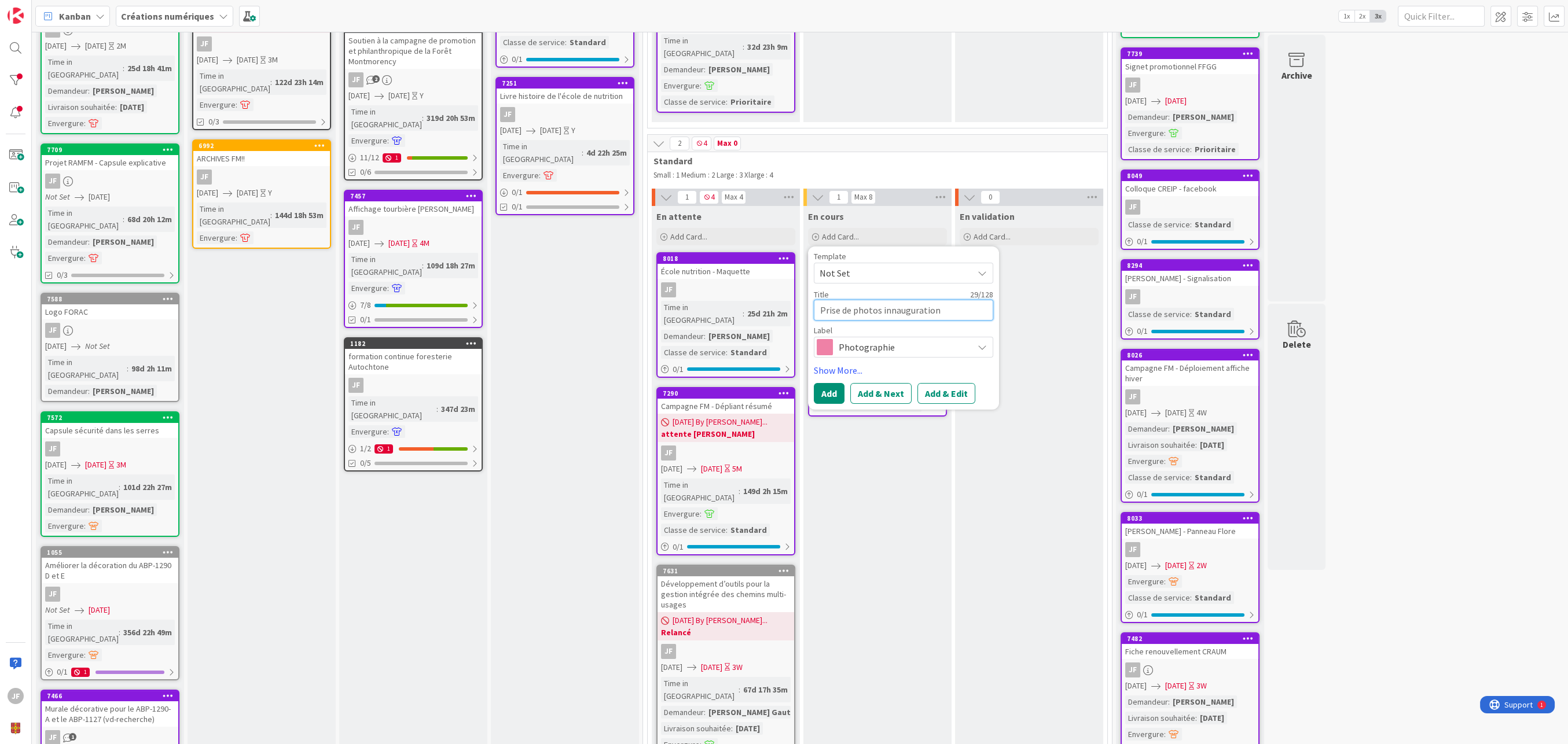
type textarea "Prise de photos innauguration"
type textarea "x"
type textarea "Prise de photos innauguration t"
type textarea "x"
type textarea "Prise de photos innauguration to"
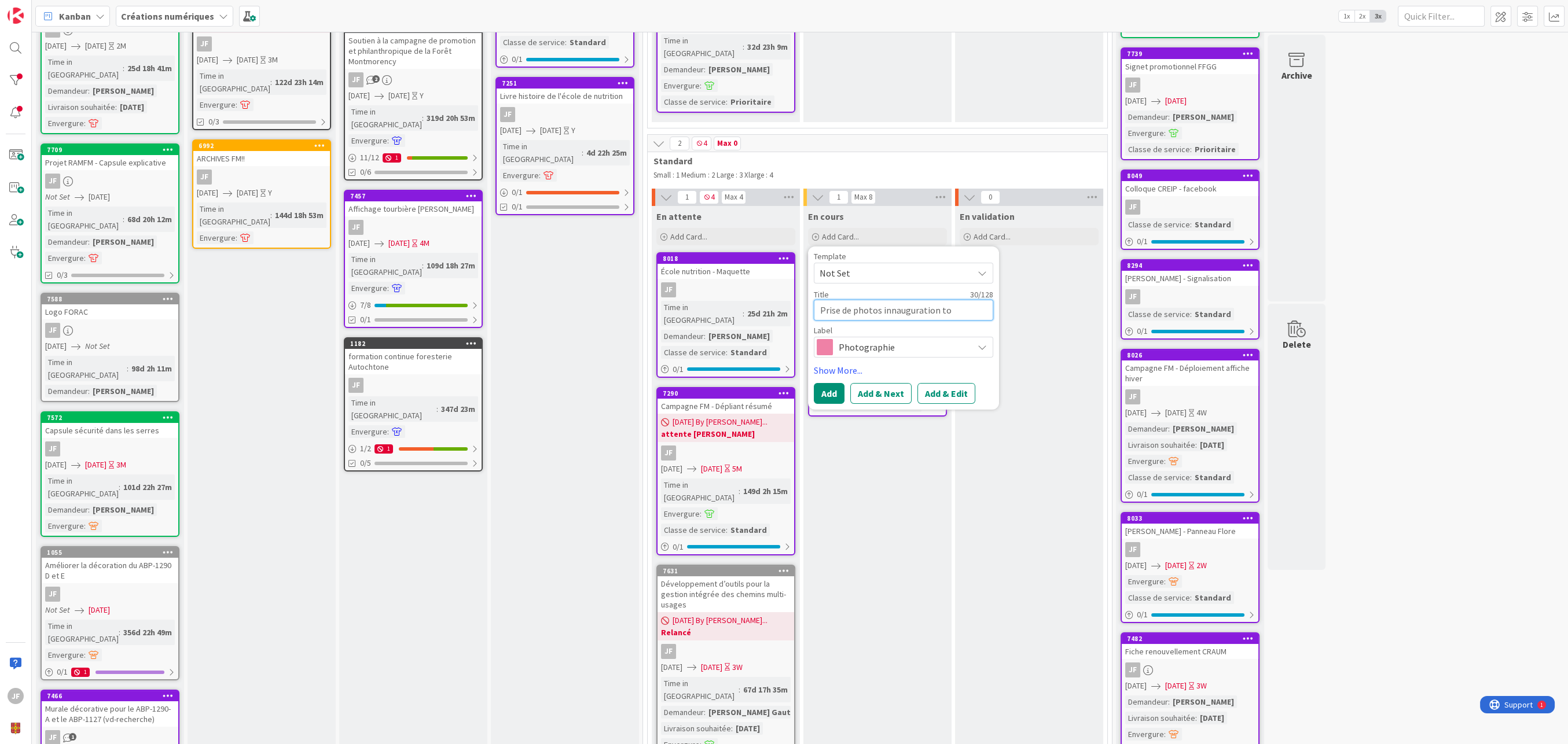
type textarea "x"
type textarea "Prise de photos innauguration tou"
type textarea "x"
type textarea "Prise de photos innauguration tour"
type textarea "x"
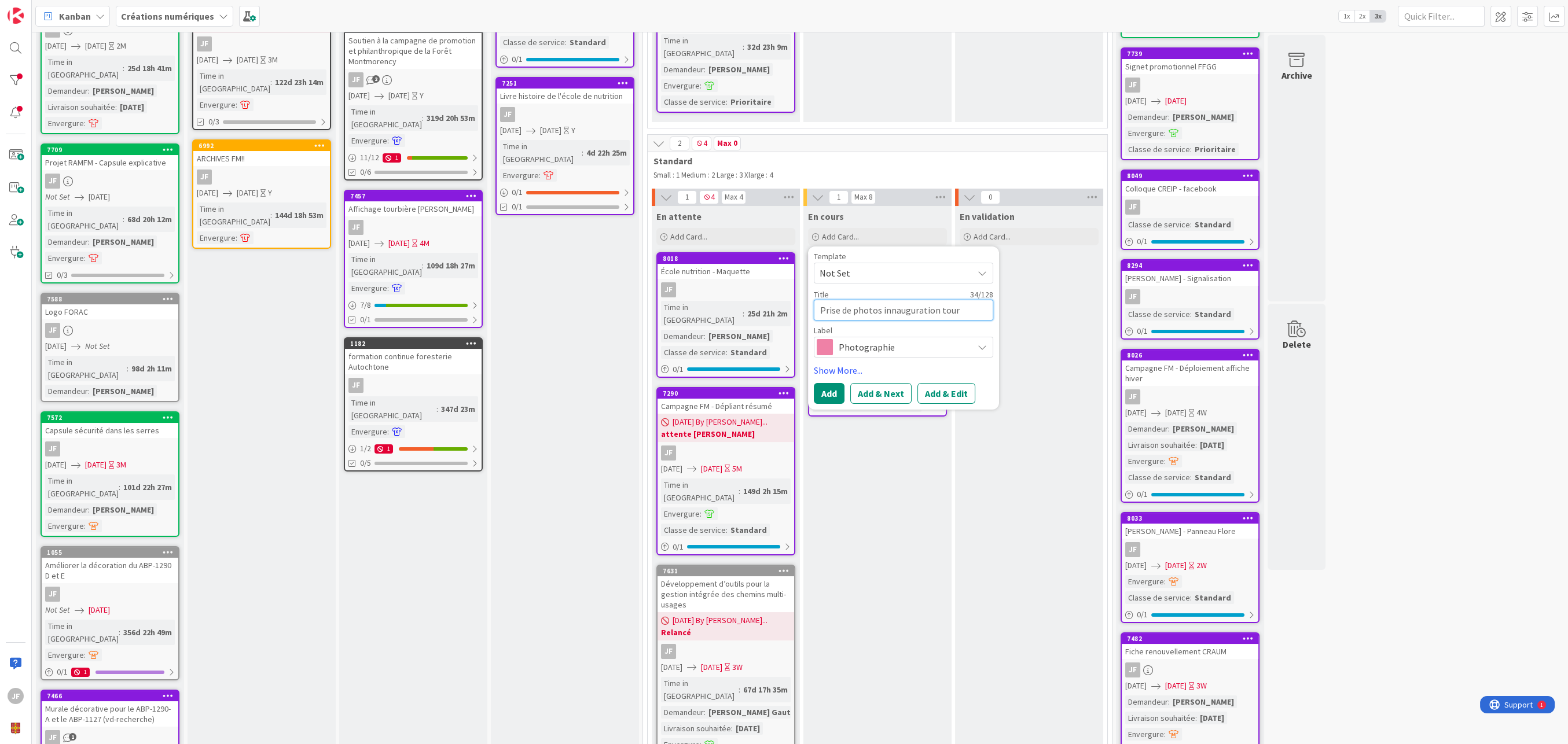
type textarea "Prise de photos innauguration tourb"
type textarea "x"
type textarea "Prise de photos innauguration tourbi"
type textarea "x"
type textarea "Prise de photos innauguration tourbiè"
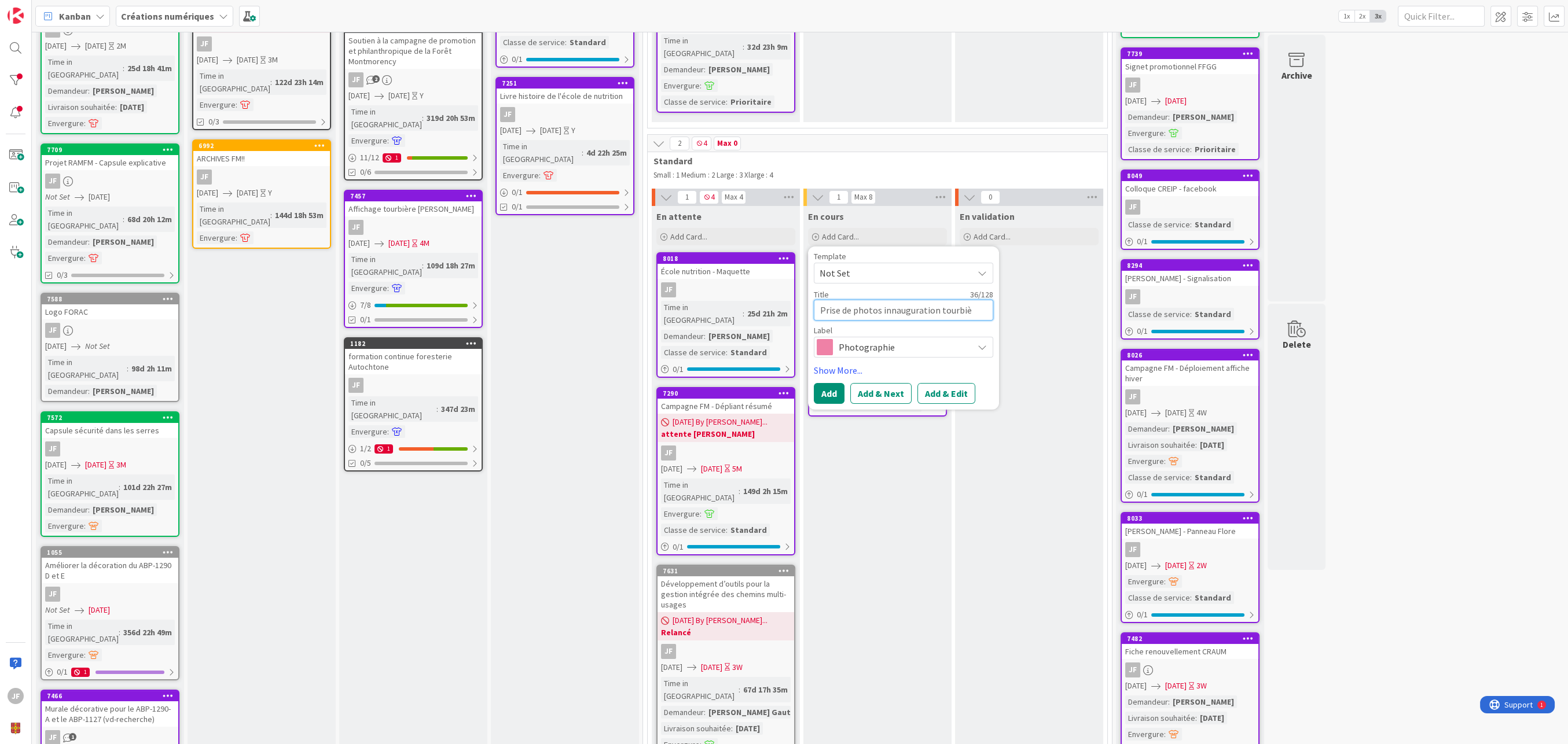
type textarea "x"
type textarea "Prise de photos innauguration [PERSON_NAME]"
type textarea "x"
type textarea "Prise de photos innauguration tourbière"
type textarea "x"
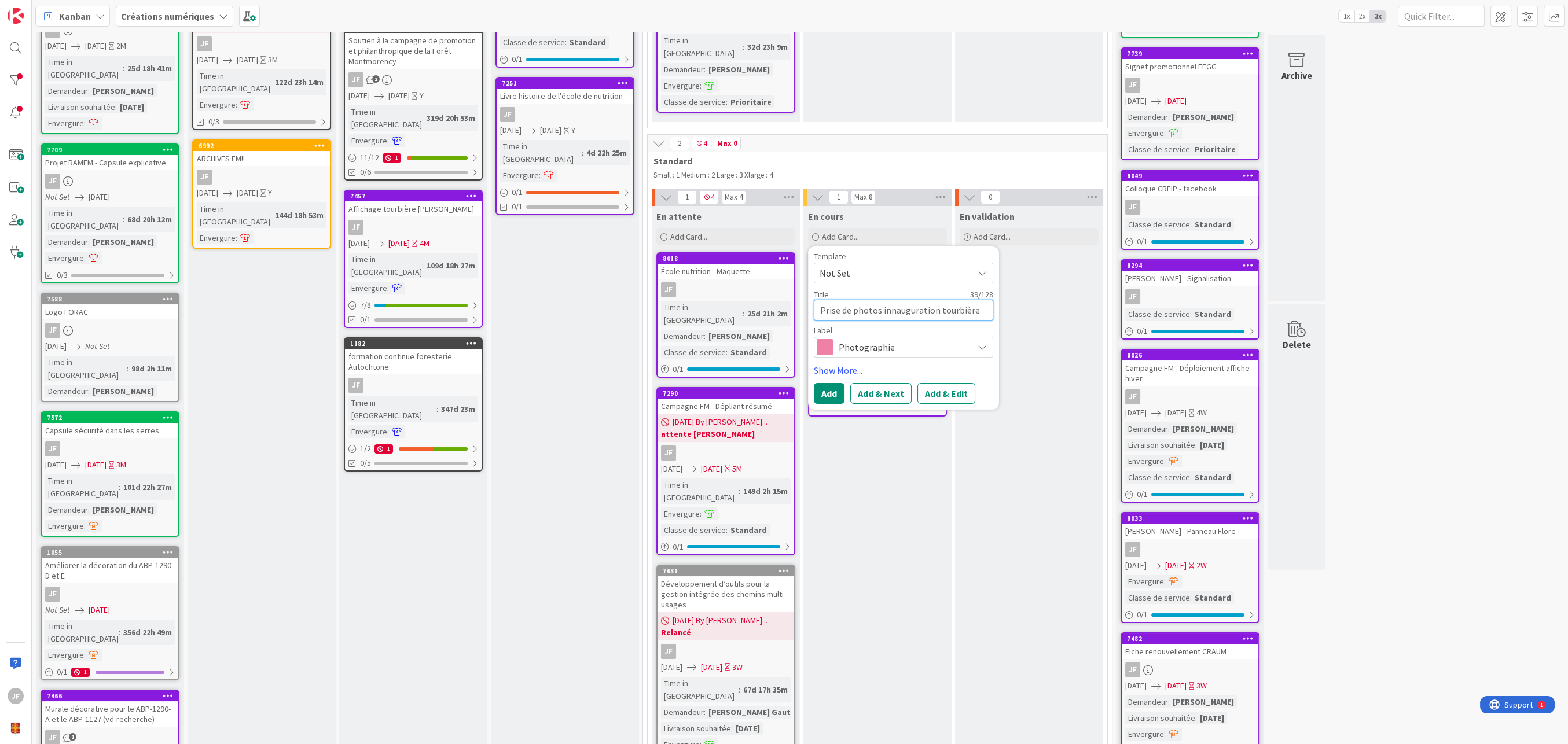
type textarea "Prise de photos innauguration tourbière"
type textarea "x"
type textarea "Prise de photos innauguration tourbière j"
type textarea "x"
type textarea "Prise de photos innauguration tourbière jo"
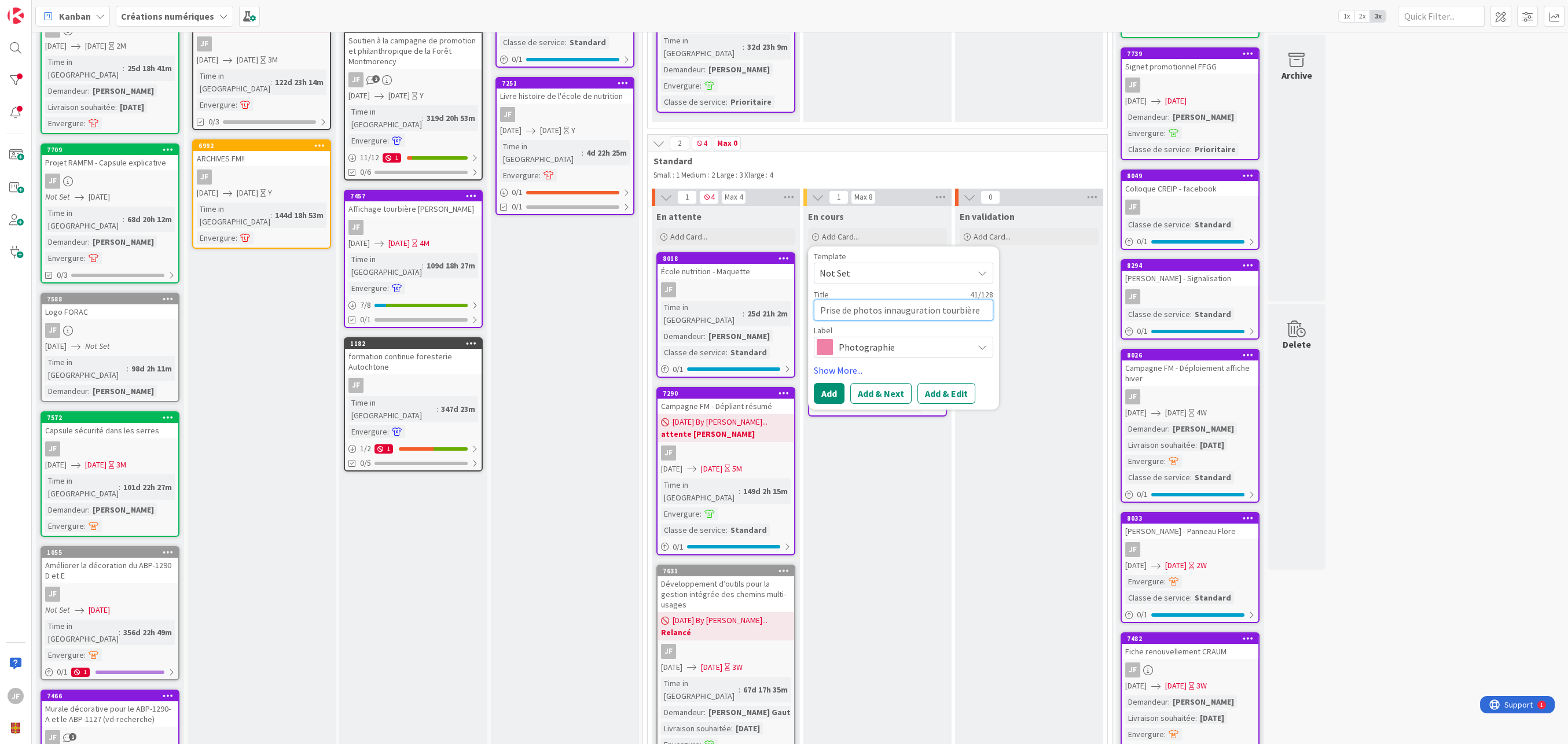
type textarea "x"
type textarea "Prise de photos innauguration tourbière [PERSON_NAME]"
type textarea "x"
type textarea "Prise de photos innauguration tourbière jonc"
type textarea "x"
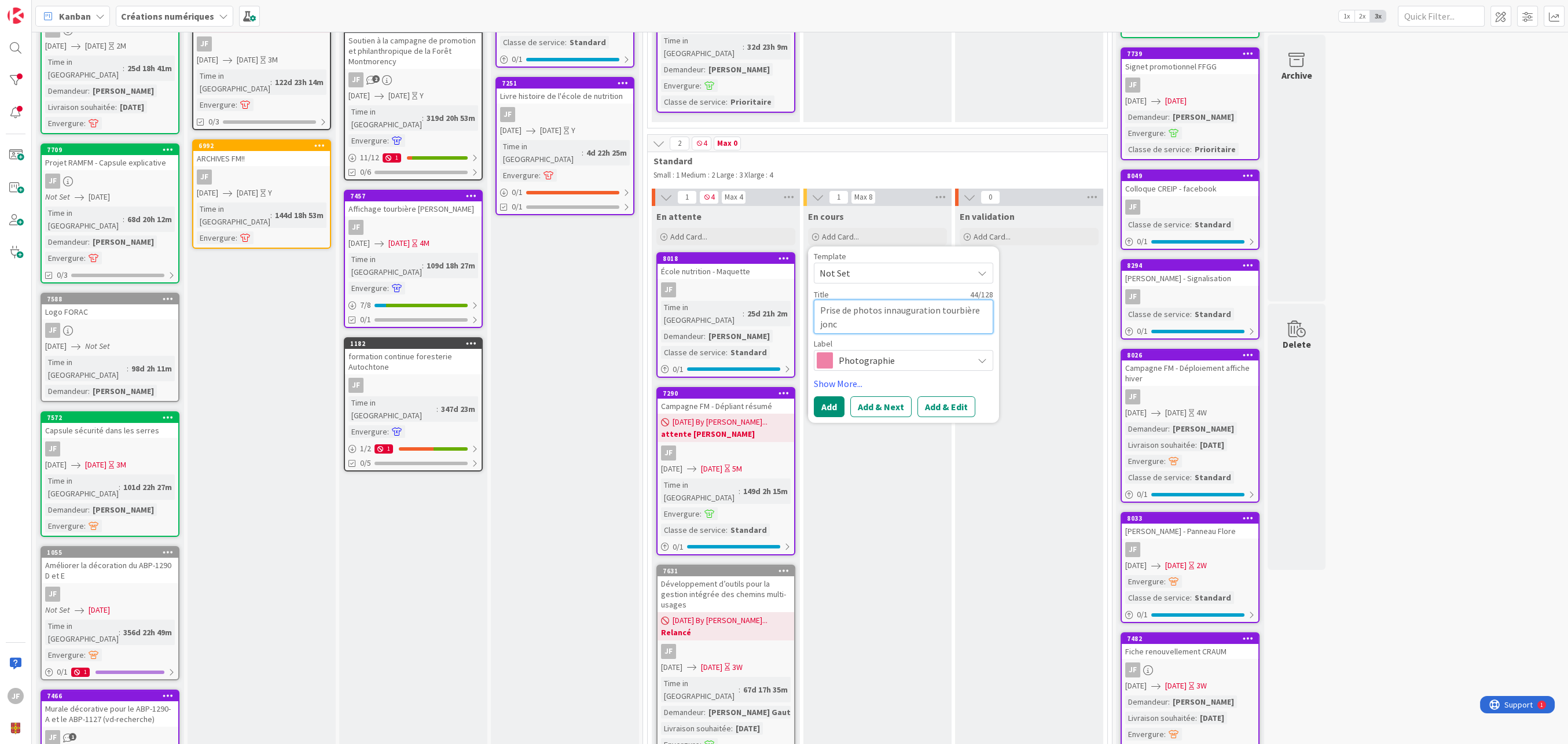
type textarea "Prise de photos innauguration tourbière jonca"
type textarea "x"
type textarea "Prise de photos innauguration tourbière [PERSON_NAME]"
click at [908, 299] on textarea "Prise de photos innauguration tourbière [PERSON_NAME]" at bounding box center [904, 316] width 179 height 34
type textarea "x"
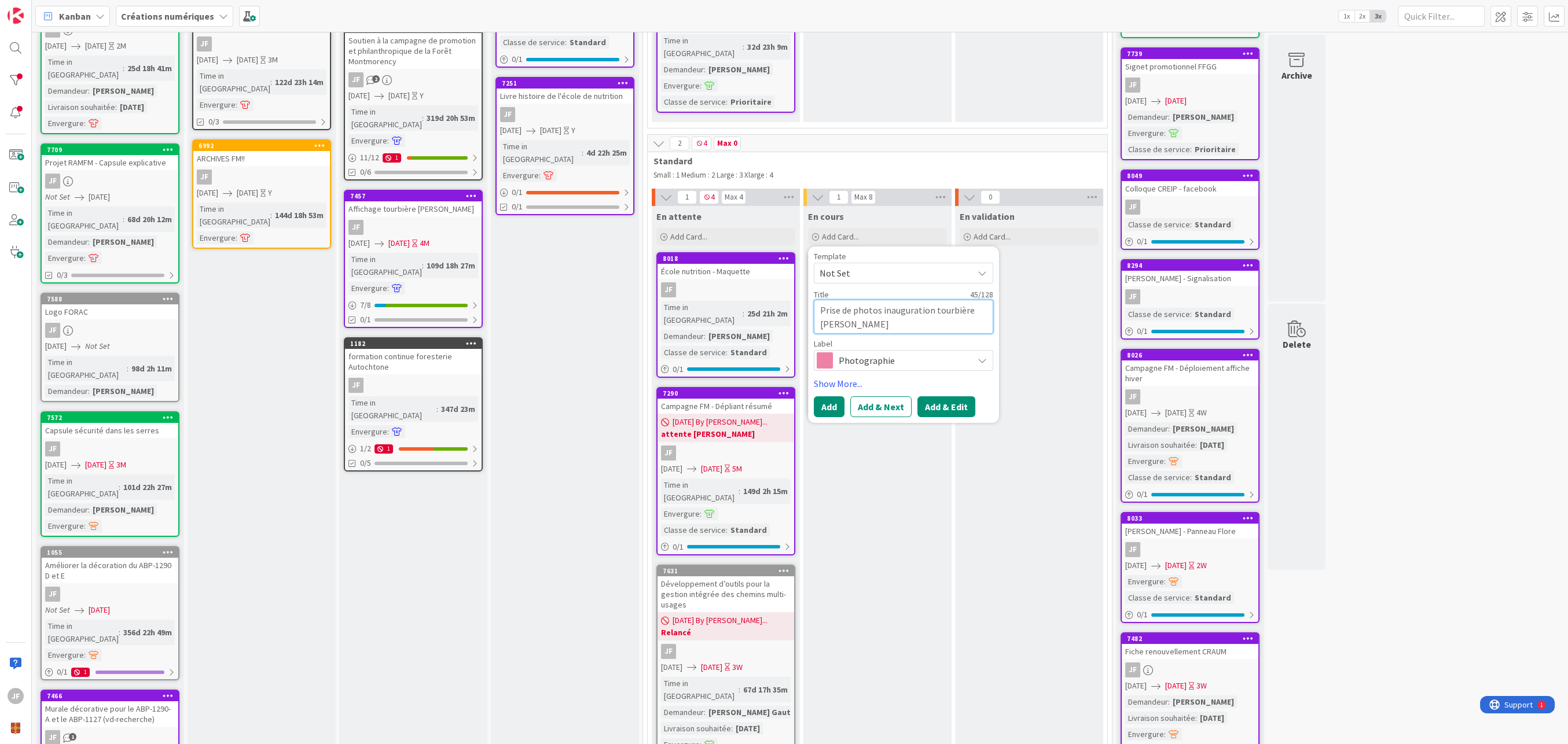
type textarea "Prise de photos inauguration tourbière [PERSON_NAME]"
click at [947, 396] on button "Add & Edit" at bounding box center [946, 407] width 58 height 21
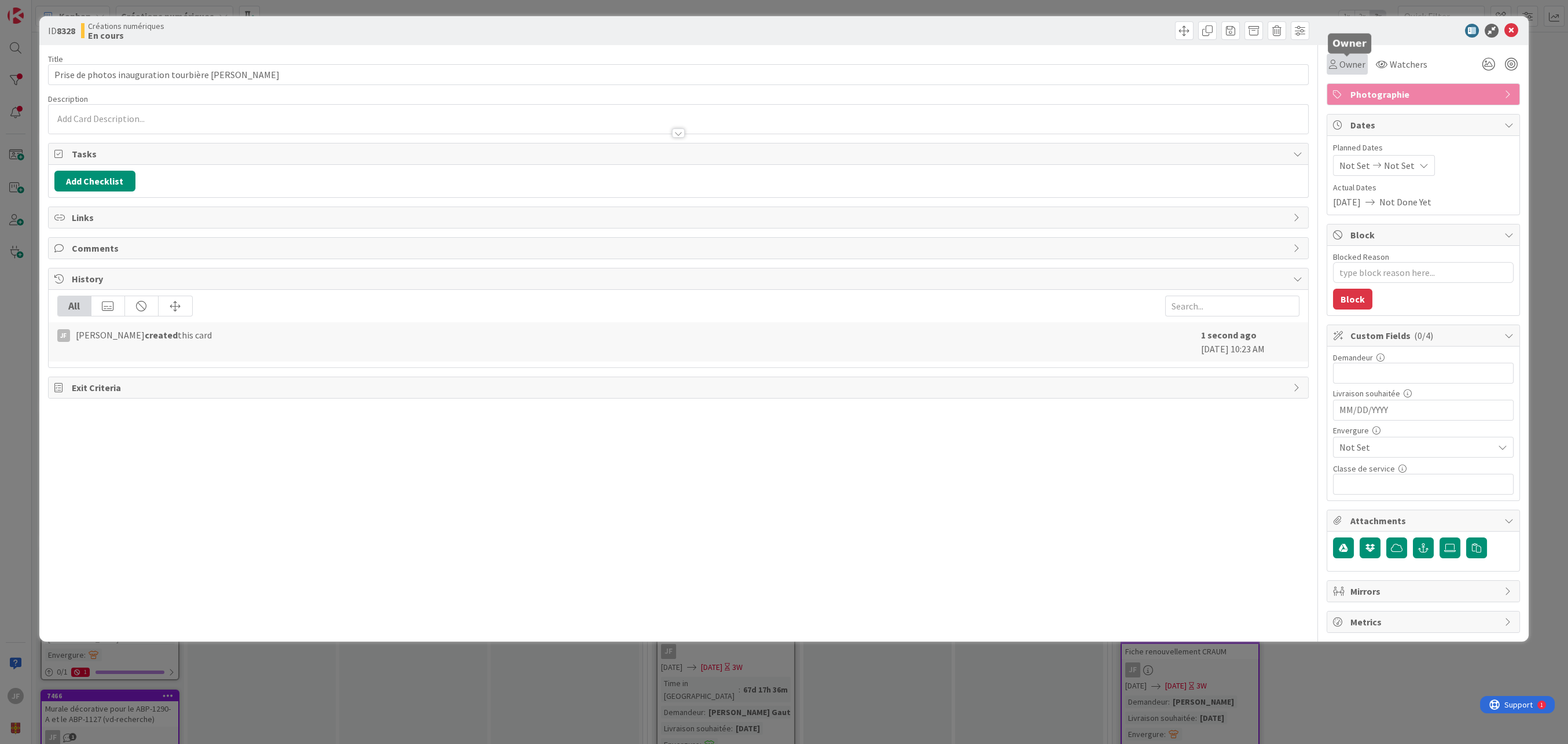
click at [1176, 63] on div "Owner" at bounding box center [1347, 64] width 37 height 14
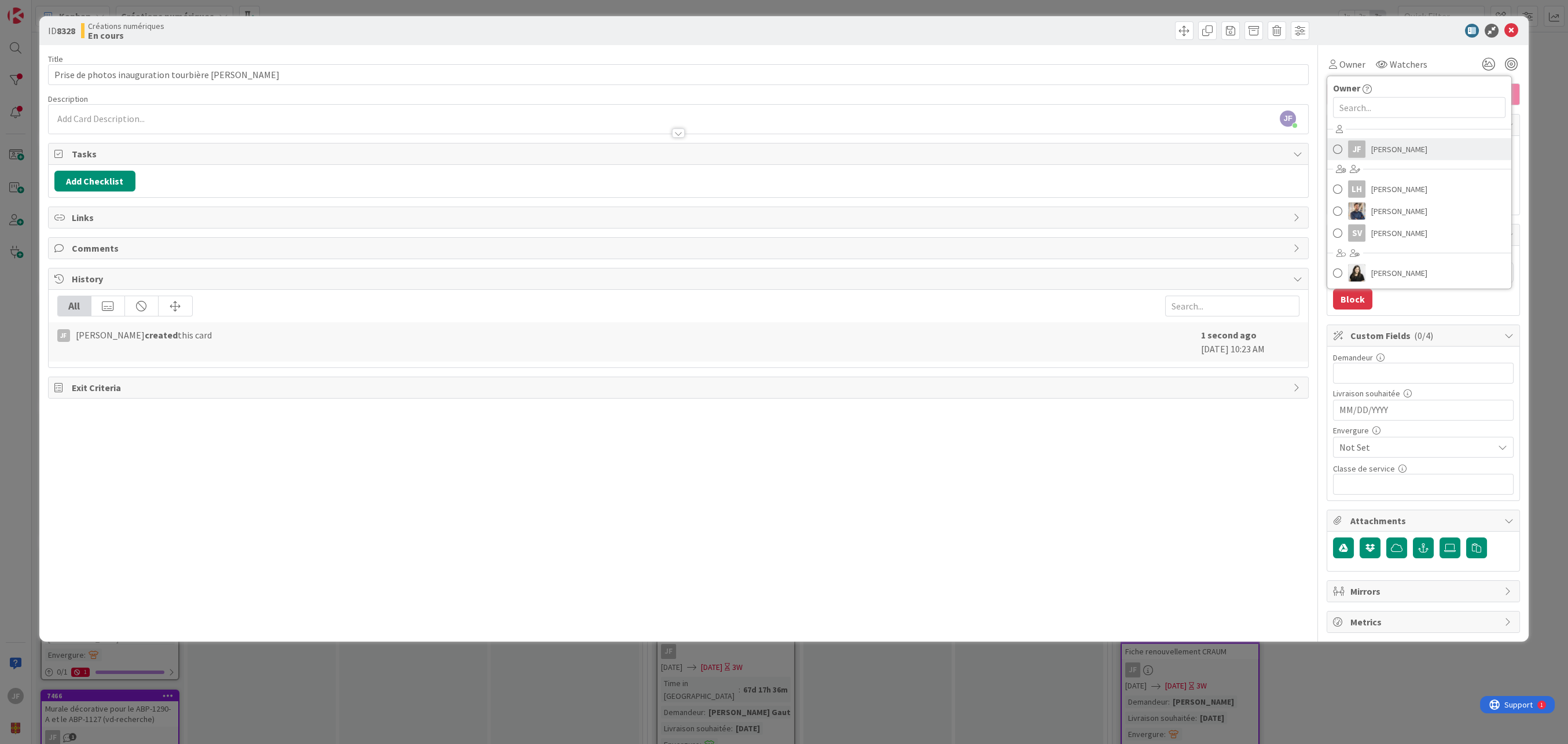
click at [1176, 143] on div "JF" at bounding box center [1356, 150] width 18 height 18
click at [1176, 400] on input "MM/DD/YYYY" at bounding box center [1422, 410] width 167 height 20
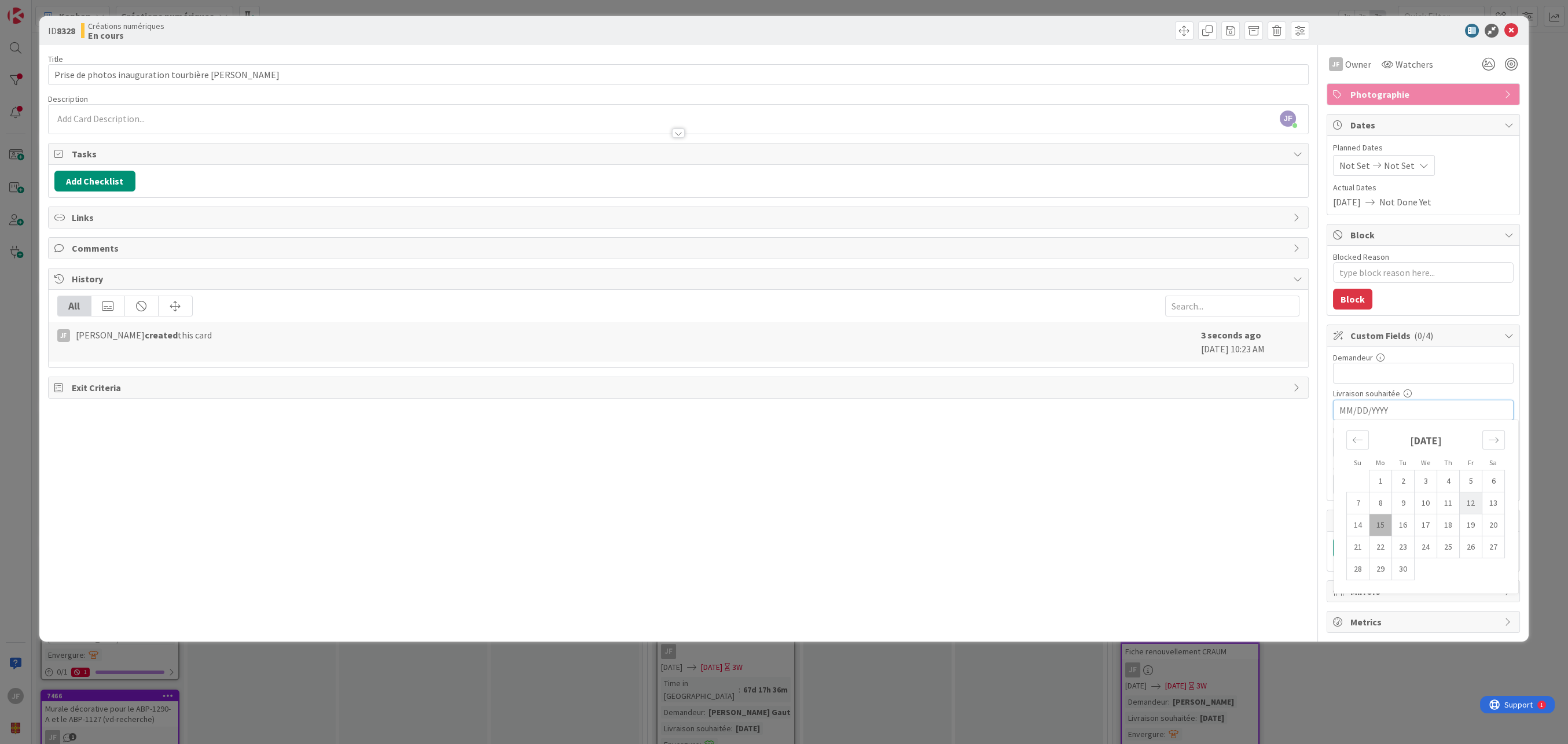
click at [1176, 505] on td "12" at bounding box center [1471, 503] width 22 height 22
type textarea "x"
type input "[DATE]"
click at [1176, 400] on input "[DATE]" at bounding box center [1422, 410] width 167 height 20
click at [1176, 522] on td "16" at bounding box center [1403, 525] width 22 height 22
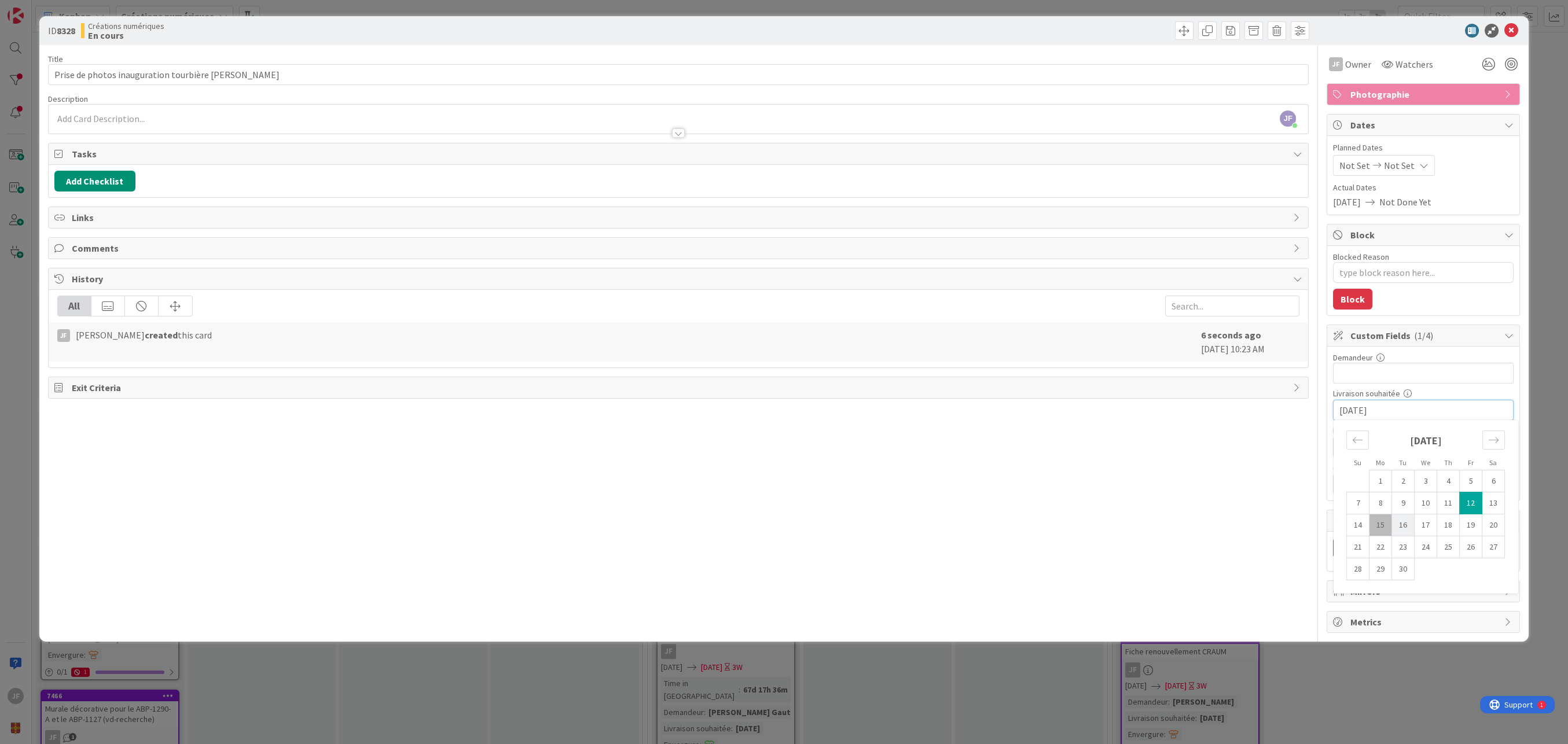
type textarea "x"
type input "[DATE]"
type textarea "x"
click at [1176, 201] on span "[DATE]" at bounding box center [1346, 201] width 28 height 14
click at [1176, 168] on span "Not Set" at bounding box center [1354, 165] width 30 height 14
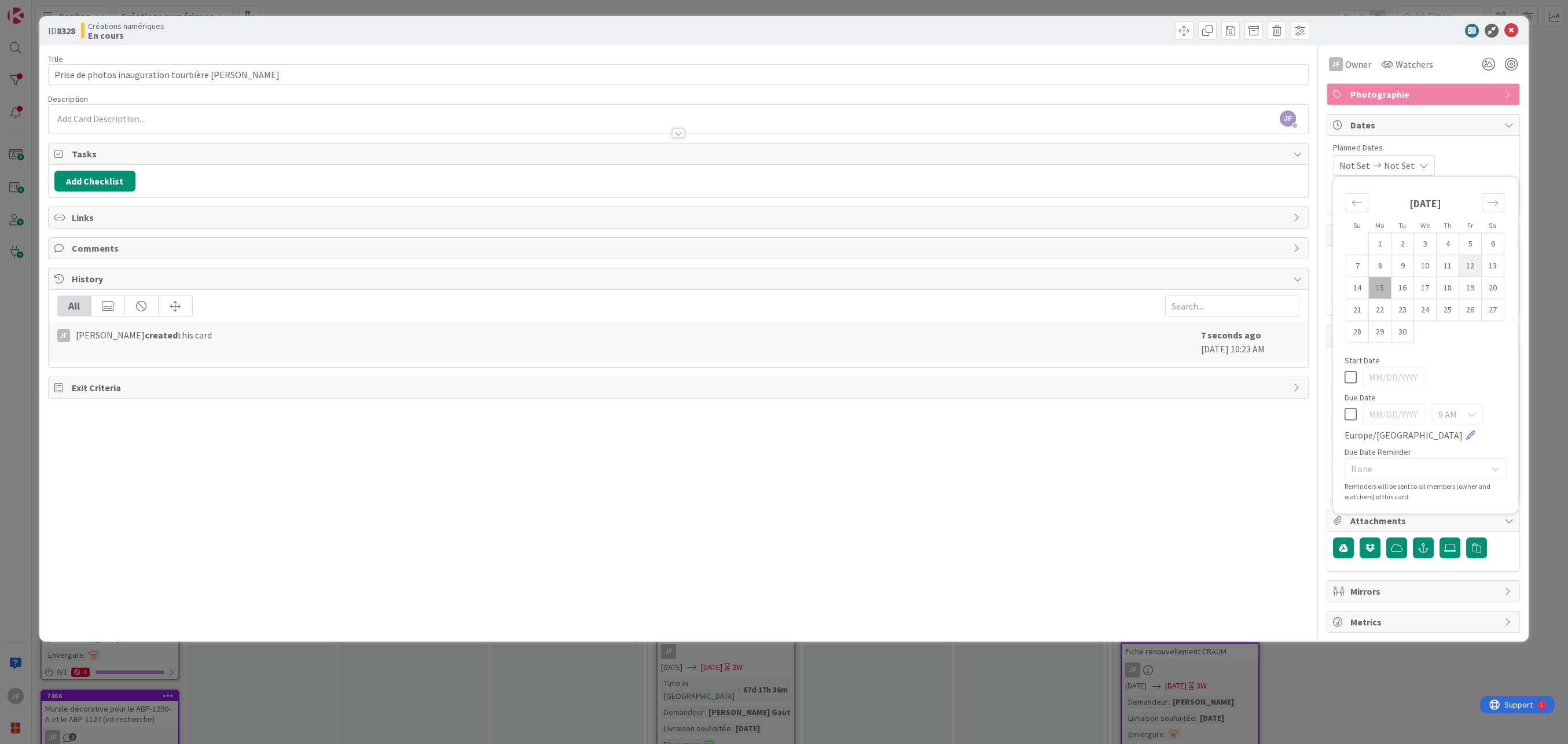
click at [1176, 267] on td "12" at bounding box center [1470, 265] width 22 height 22
type input "[DATE]"
type textarea "x"
click at [1176, 292] on td "16" at bounding box center [1402, 287] width 22 height 22
type input "[DATE]"
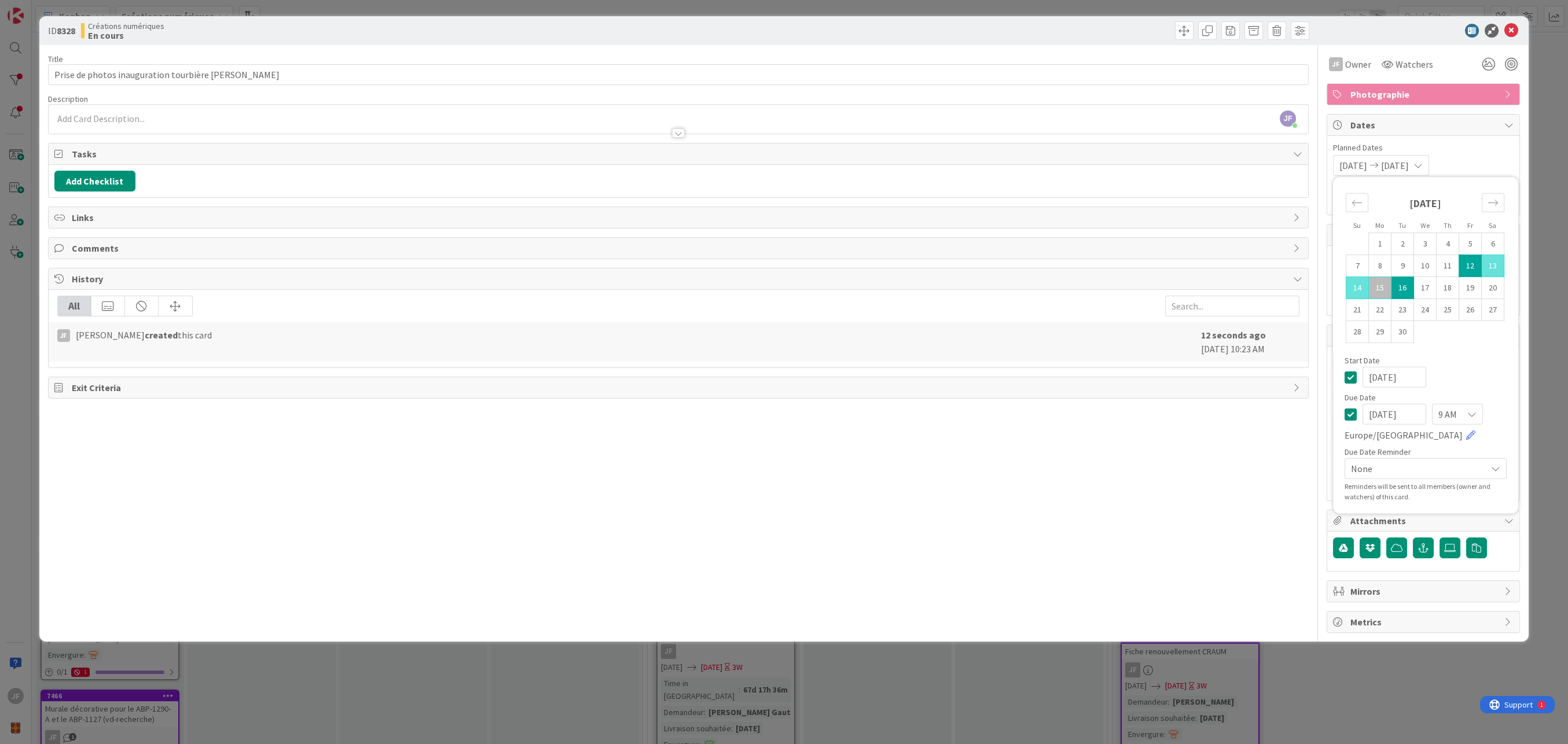
click at [1176, 556] on div "Title 45 / 128 Prise de photos inauguration tourbière [PERSON_NAME] Description…" at bounding box center [679, 339] width 1261 height 588
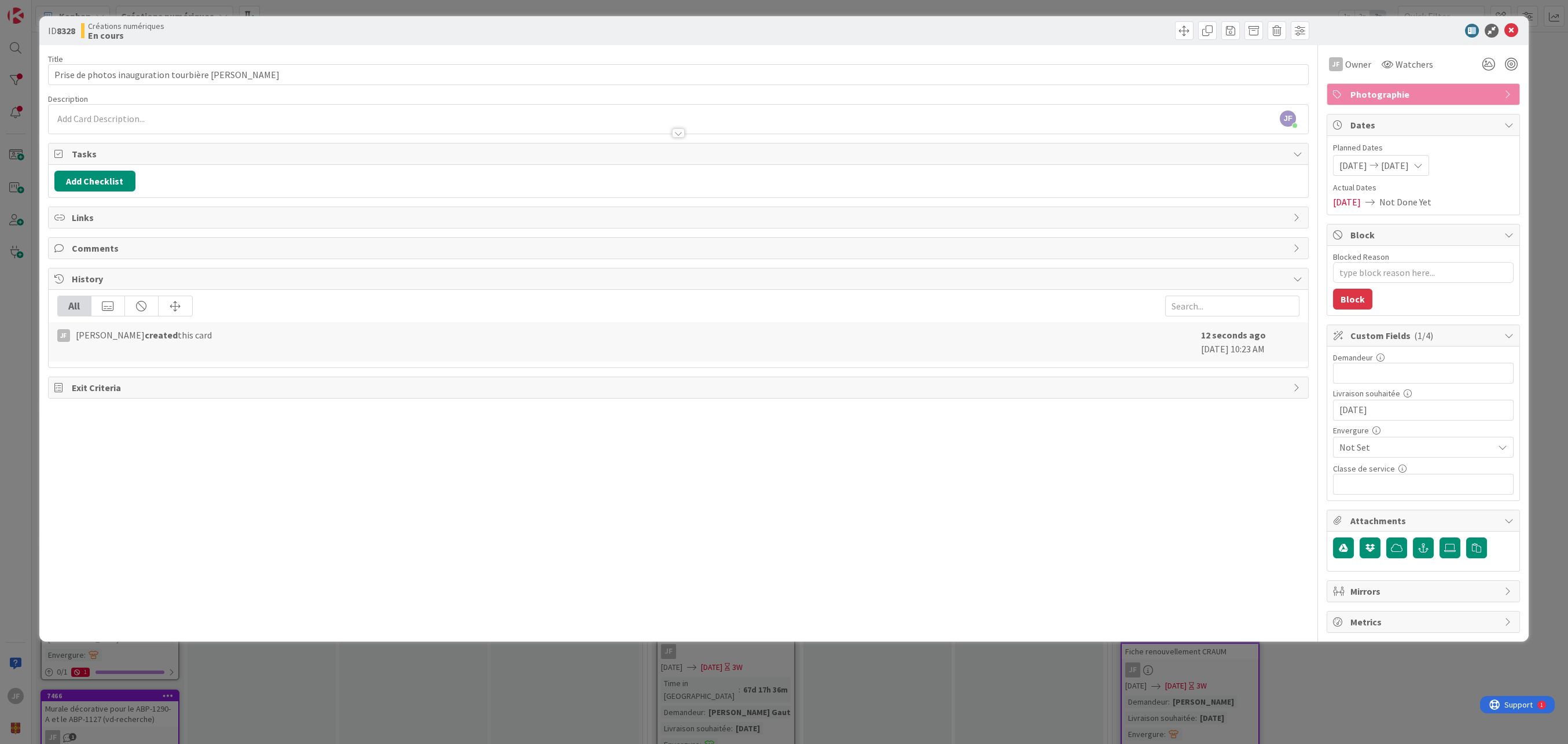
click at [1176, 444] on span "Not Set" at bounding box center [1413, 447] width 148 height 16
drag, startPoint x: 1401, startPoint y: 511, endPoint x: 1405, endPoint y: 453, distance: 58.1
click at [1176, 511] on span "Moyen" at bounding box center [1440, 517] width 135 height 18
type textarea "x"
click at [1176, 372] on input "text" at bounding box center [1422, 373] width 180 height 21
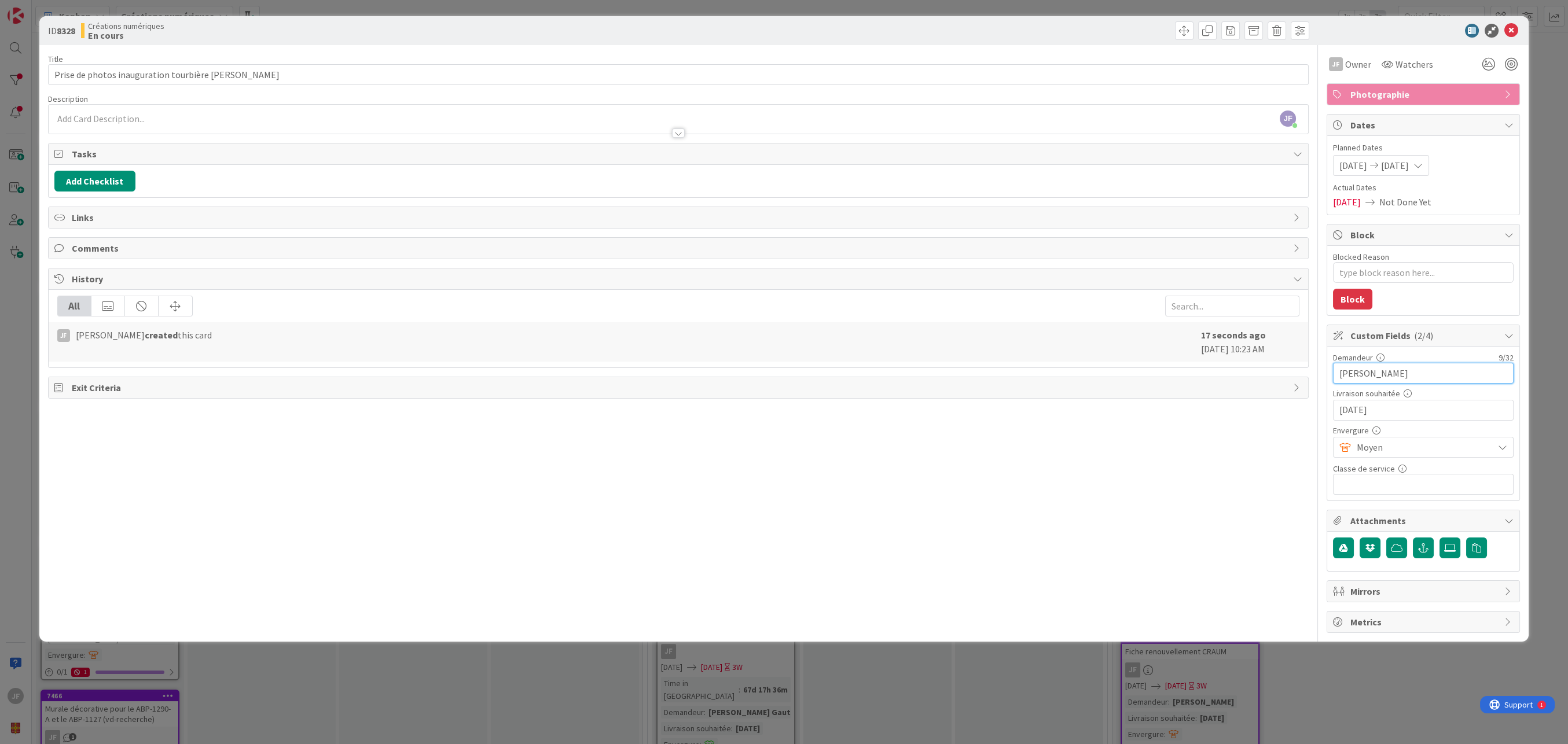
type input "[PERSON_NAME]"
type textarea "x"
type input "[PERSON_NAME]"
type textarea "x"
type input "[PERSON_NAME] et"
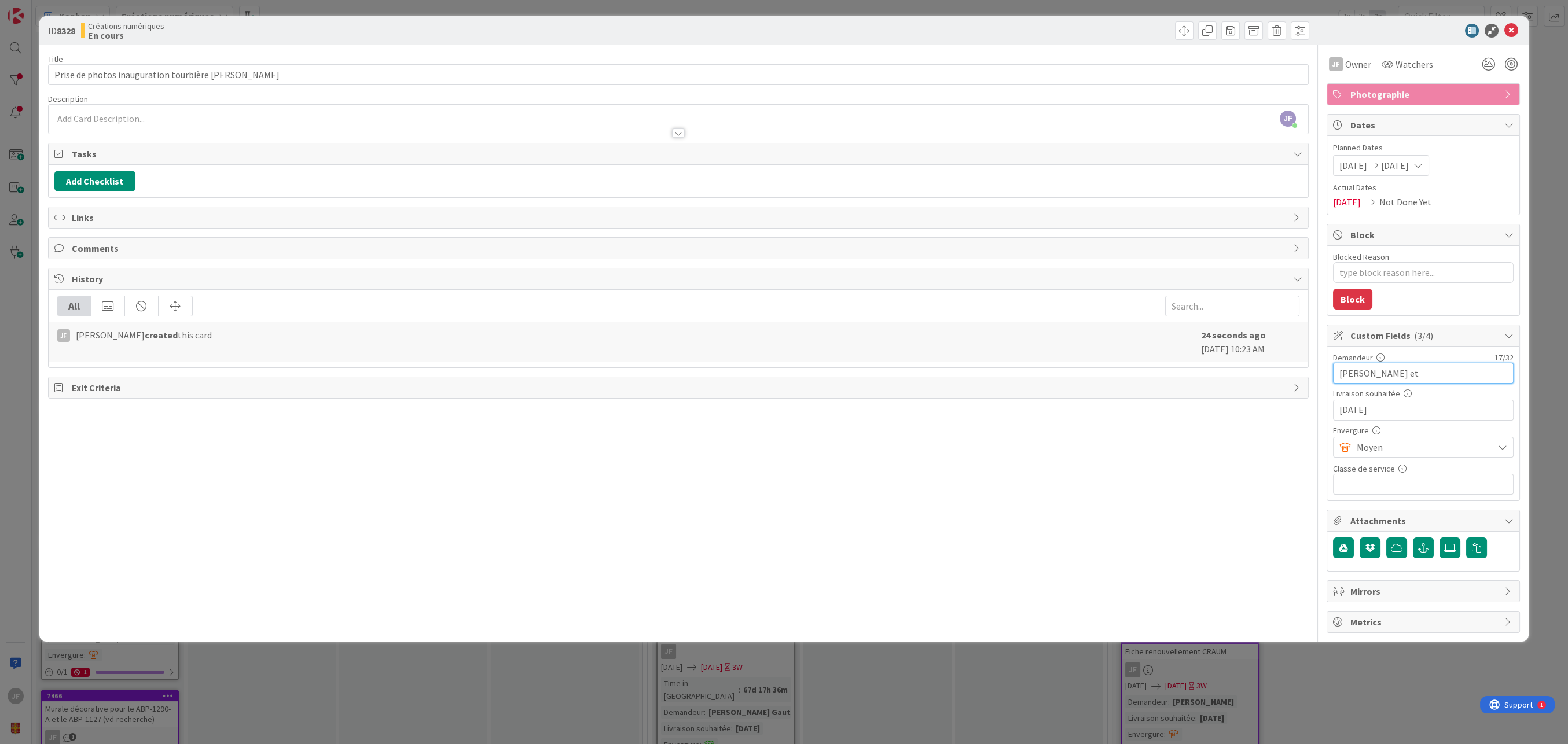
type textarea "x"
type input "[PERSON_NAME] et [PERSON_NAME]"
type textarea "x"
type input "[PERSON_NAME] et [PERSON_NAME]"
type textarea "x"
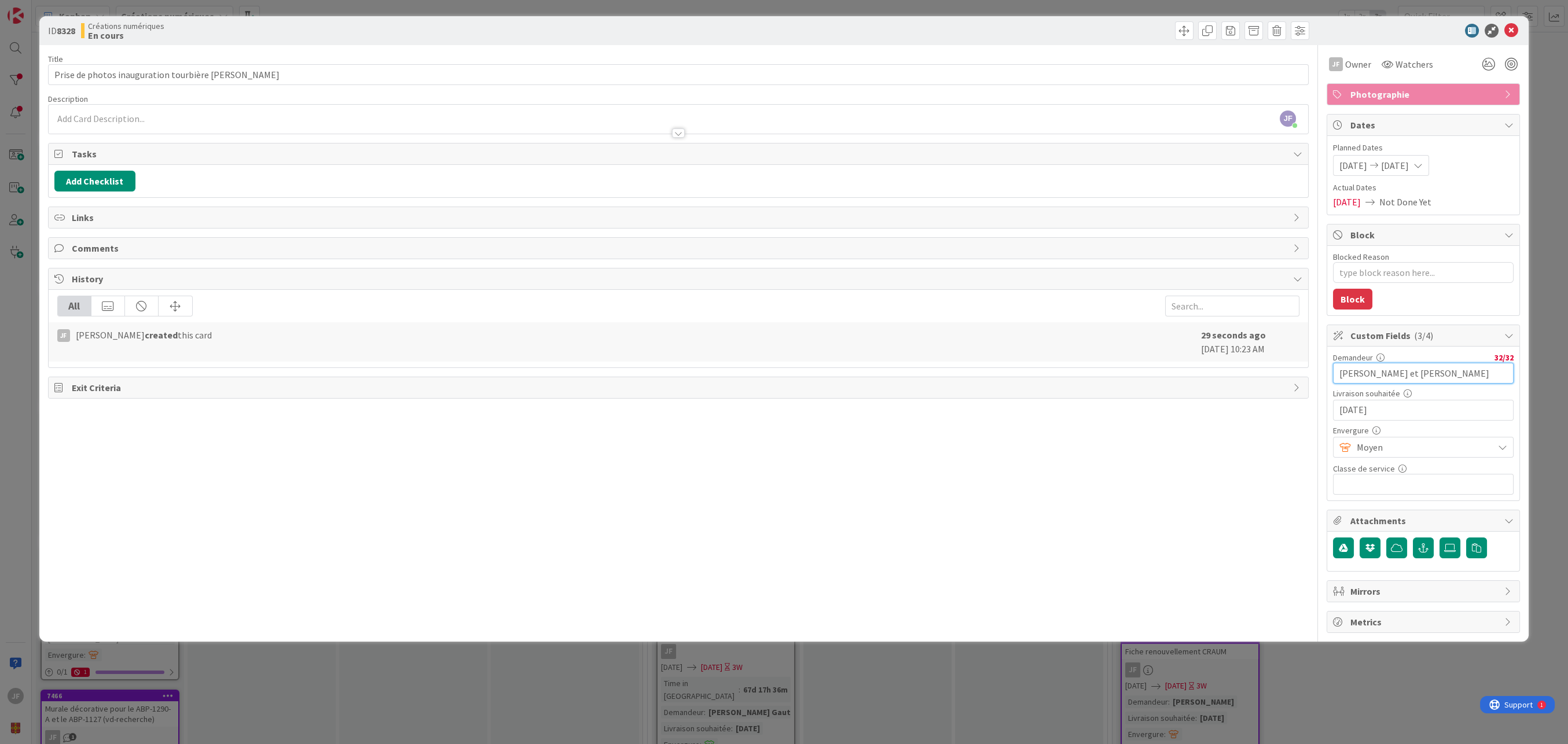
drag, startPoint x: 1470, startPoint y: 371, endPoint x: 1447, endPoint y: 369, distance: 23.1
click at [1176, 369] on input "[PERSON_NAME] et [PERSON_NAME]" at bounding box center [1422, 373] width 180 height 21
type input "[PERSON_NAME] et [PERSON_NAME]"
type textarea "x"
type input "[PERSON_NAME] et [PERSON_NAME]"
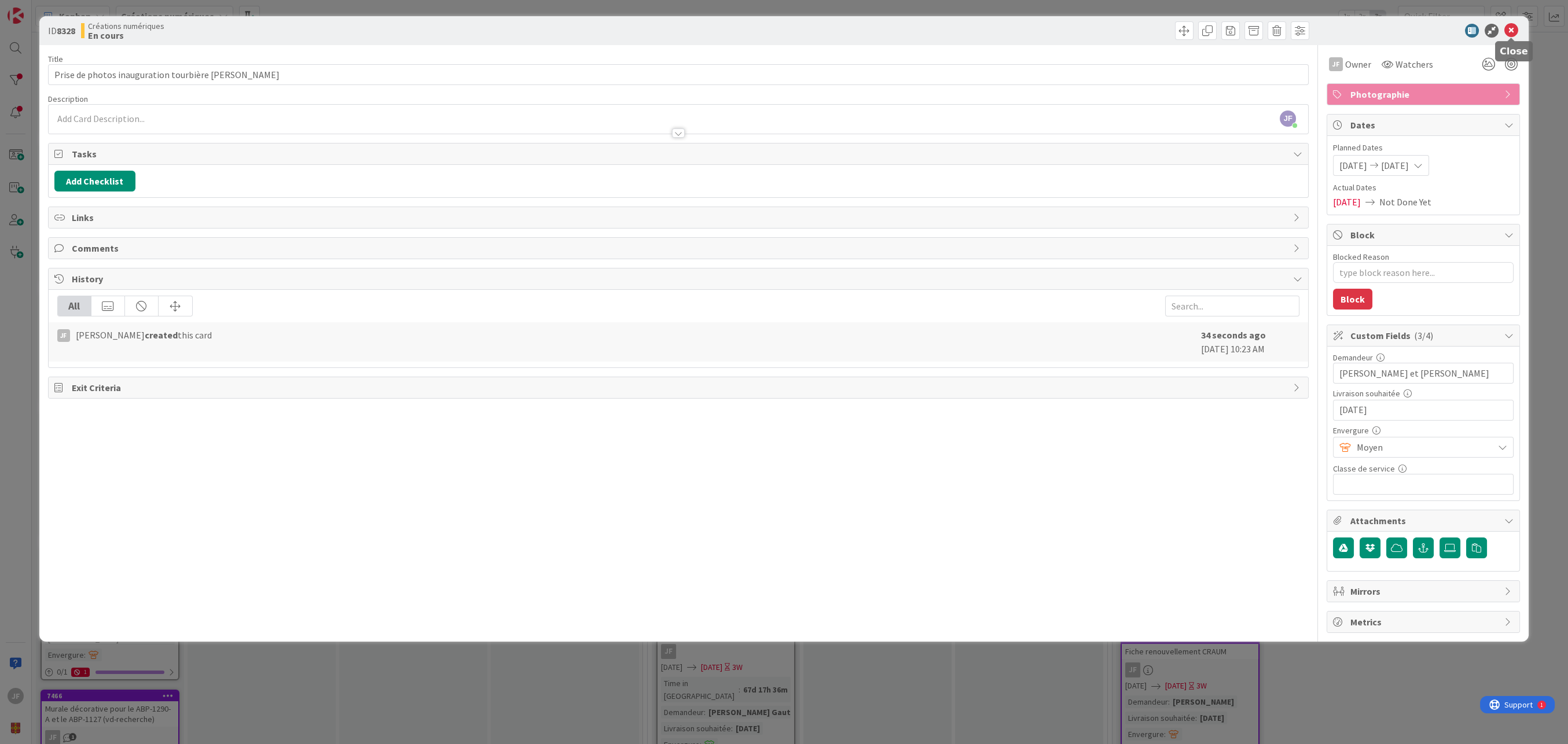
click at [1176, 28] on icon at bounding box center [1510, 30] width 14 height 14
